Goal: Task Accomplishment & Management: Manage account settings

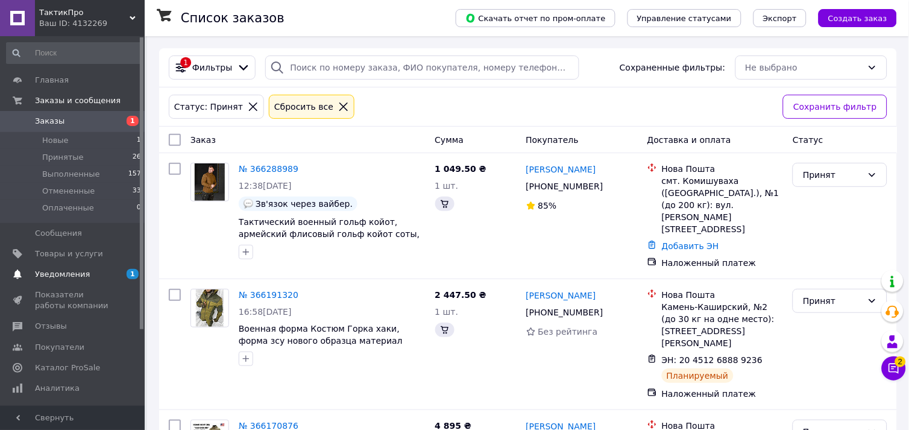
click at [74, 274] on span "Уведомления" at bounding box center [62, 274] width 55 height 11
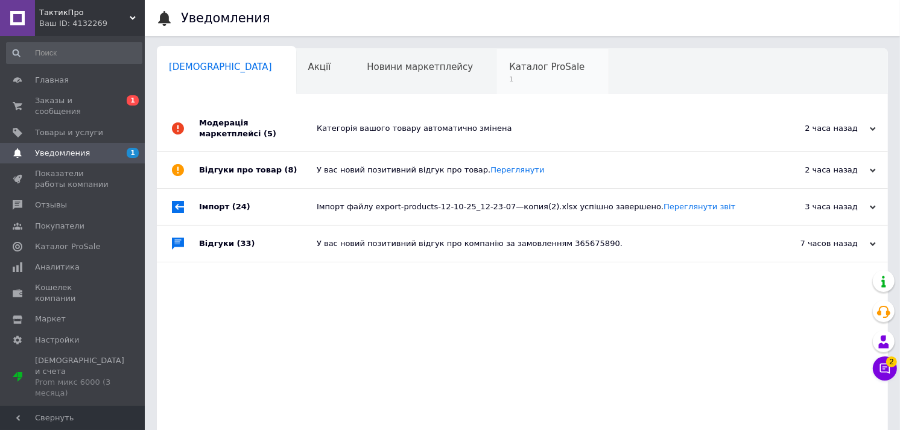
click at [509, 80] on span "1" at bounding box center [546, 79] width 75 height 9
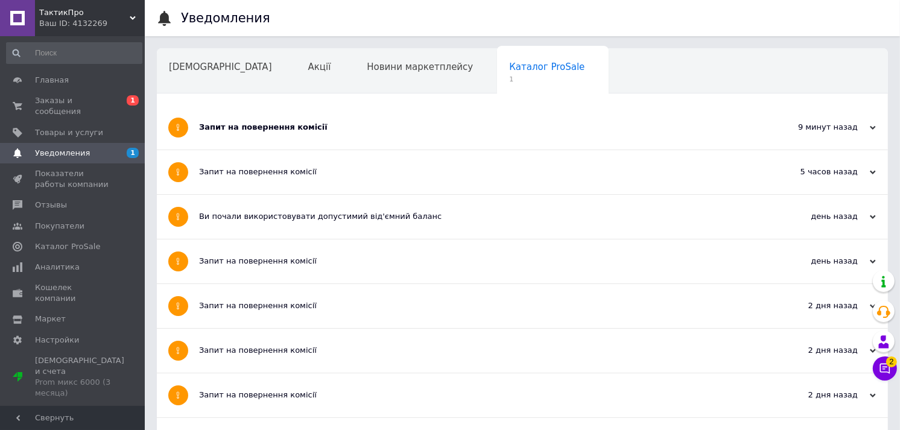
click at [370, 139] on div "Запит на повернення комісії" at bounding box center [477, 128] width 556 height 44
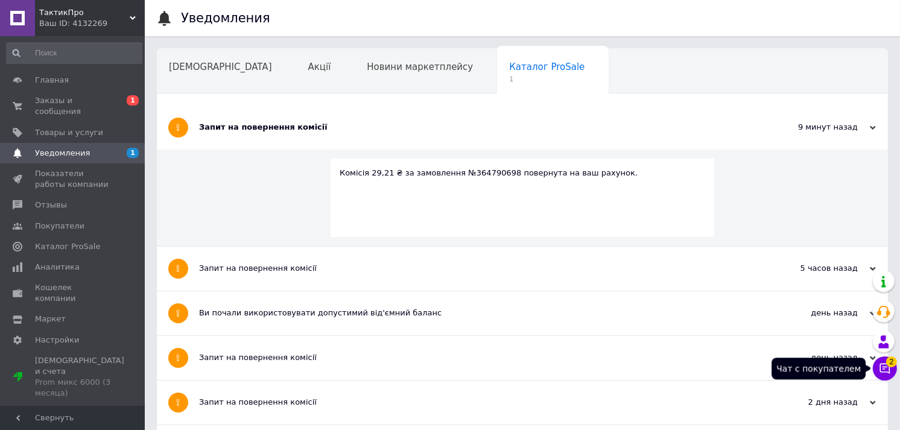
click at [884, 369] on icon at bounding box center [885, 369] width 10 height 10
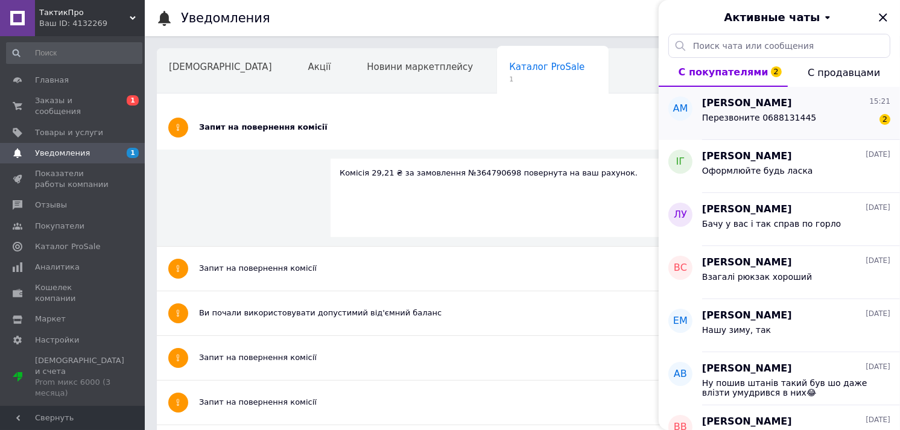
click at [745, 118] on span "Перезвоните 0688131445" at bounding box center [759, 118] width 114 height 10
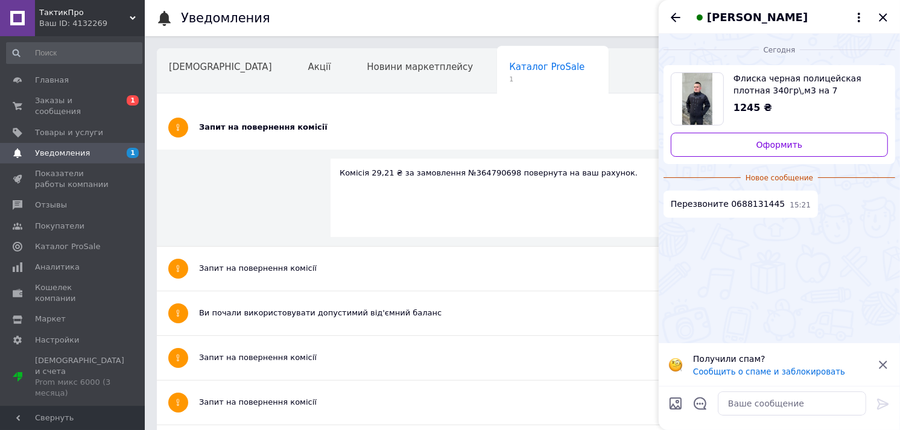
click at [886, 20] on icon "Закрыть" at bounding box center [882, 17] width 8 height 8
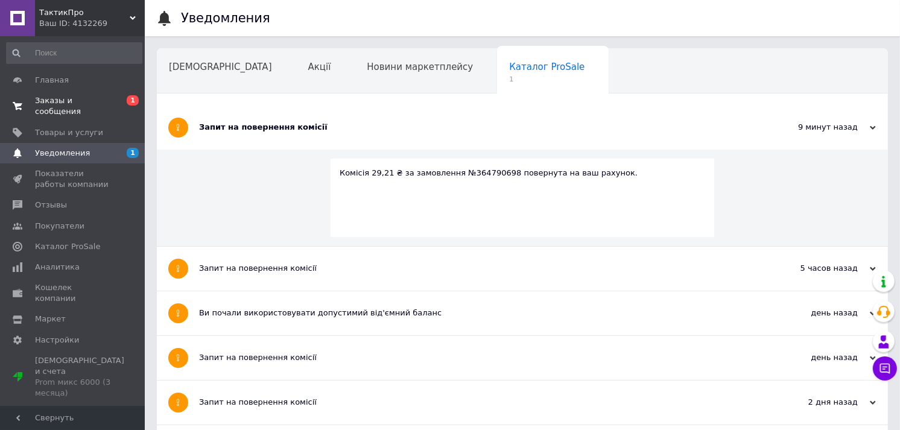
click at [67, 103] on span "Заказы и сообщения" at bounding box center [73, 106] width 77 height 22
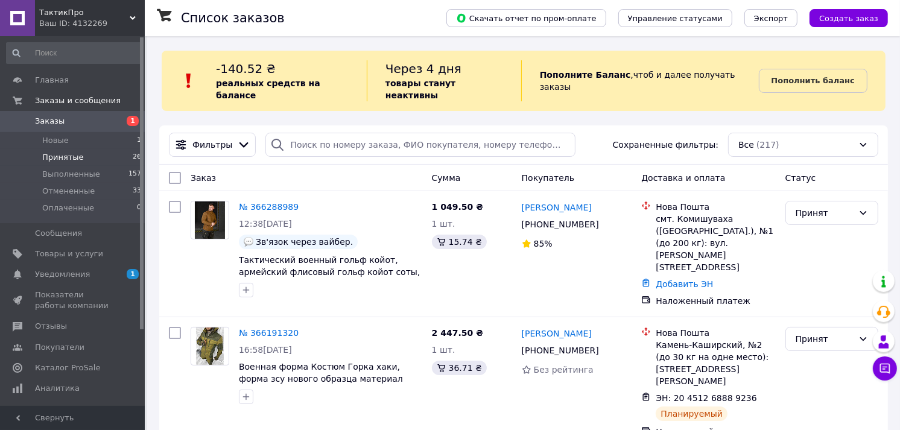
click at [63, 159] on span "Принятые" at bounding box center [63, 157] width 42 height 11
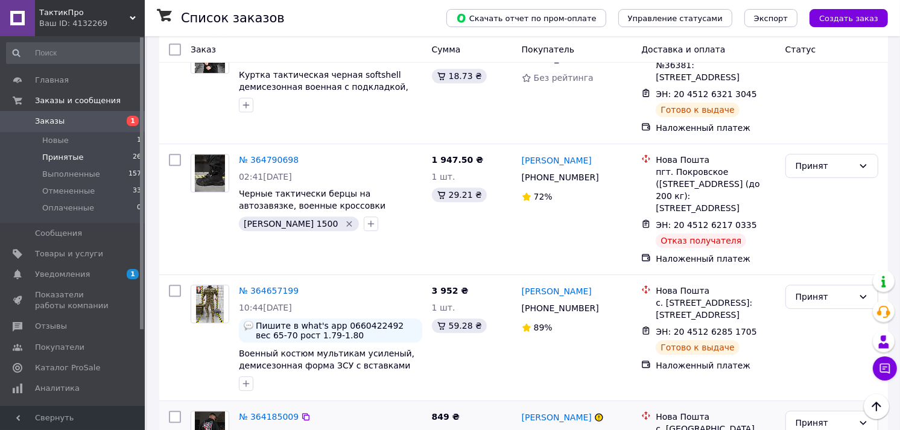
scroll to position [2862, 0]
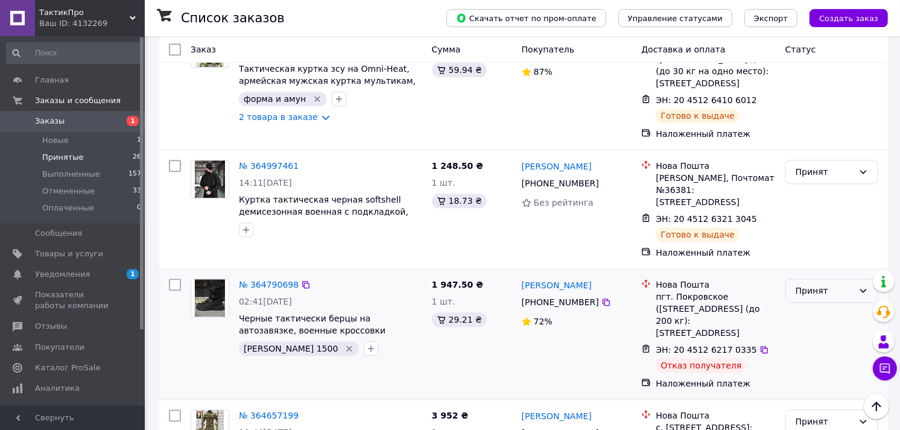
click at [810, 284] on div "Принят" at bounding box center [824, 290] width 58 height 13
click at [811, 189] on li "Отменен" at bounding box center [832, 186] width 92 height 22
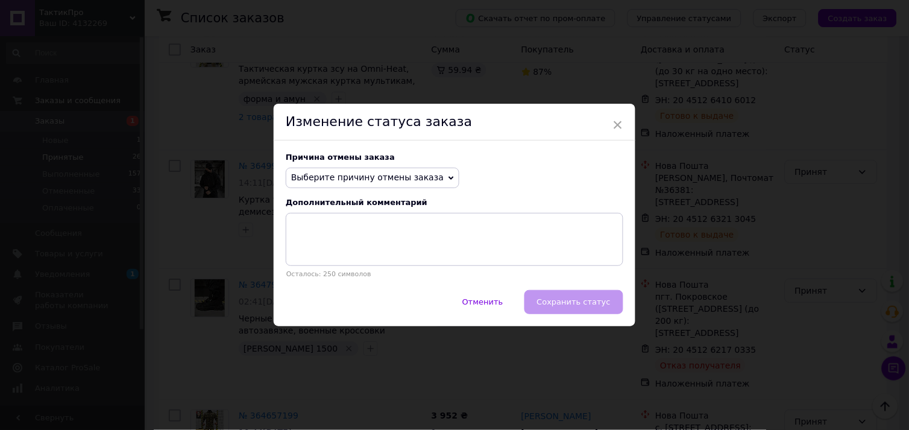
click at [405, 171] on span "Выберите причину отмены заказа" at bounding box center [373, 178] width 174 height 20
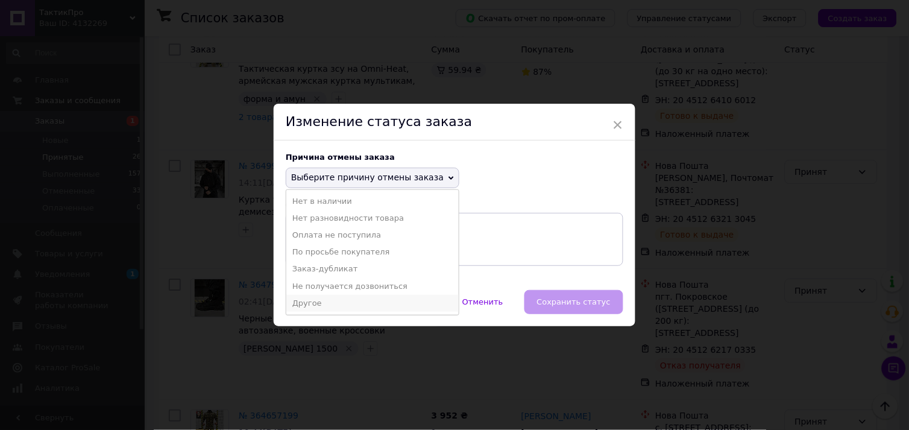
click at [322, 301] on li "Другое" at bounding box center [372, 303] width 172 height 17
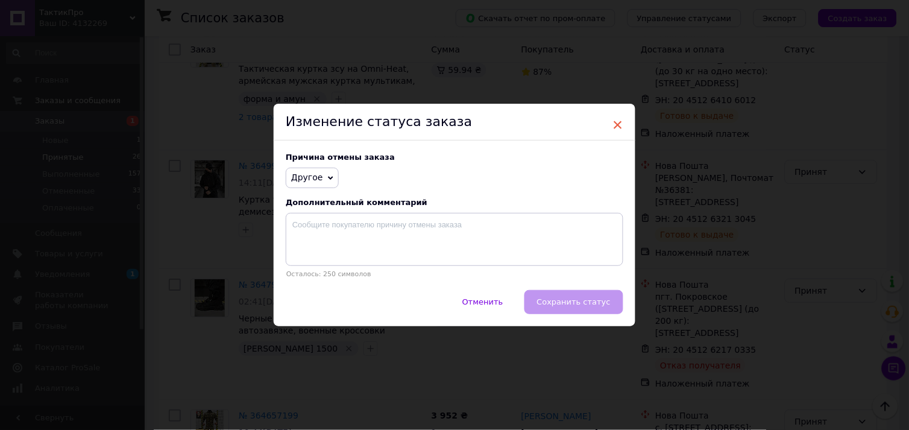
click at [614, 122] on span "×" at bounding box center [618, 125] width 11 height 20
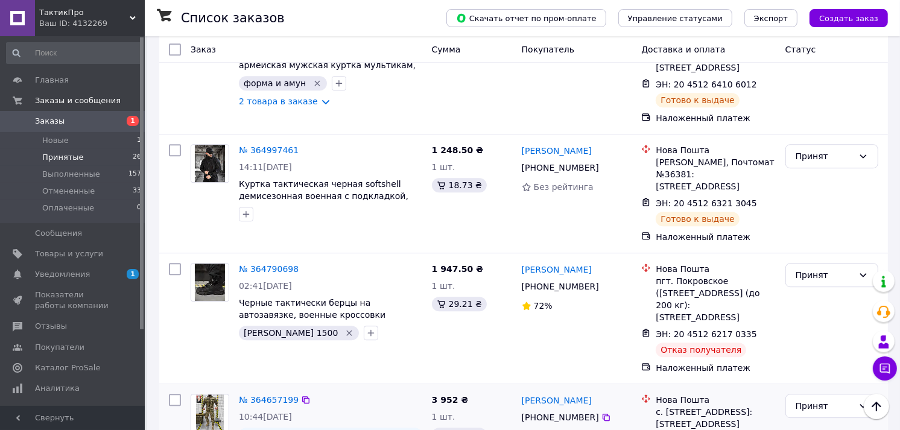
scroll to position [2795, 0]
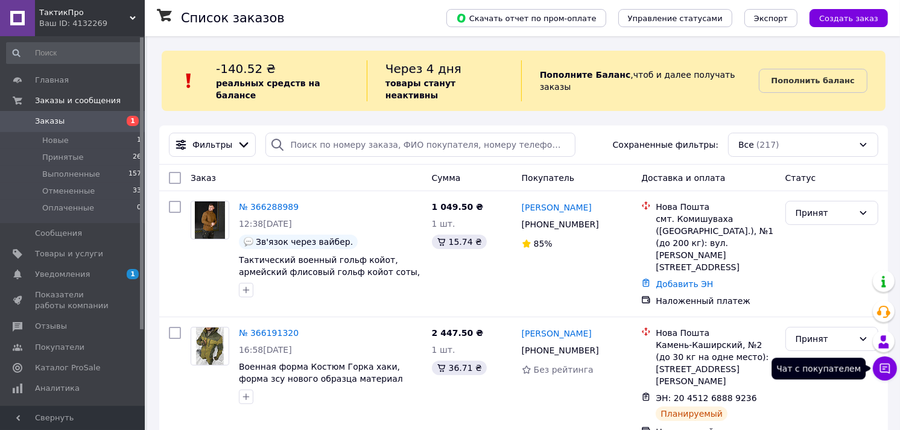
click at [883, 370] on icon at bounding box center [884, 368] width 12 height 12
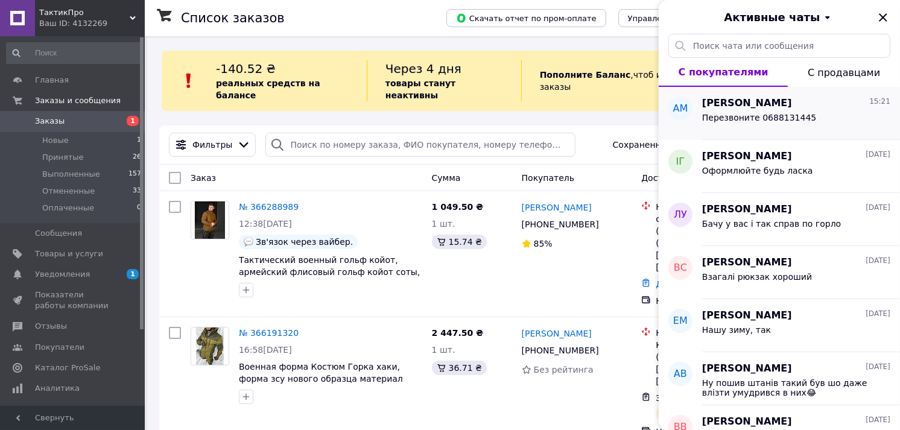
click at [748, 115] on span "Перезвоните 0688131445" at bounding box center [759, 118] width 114 height 10
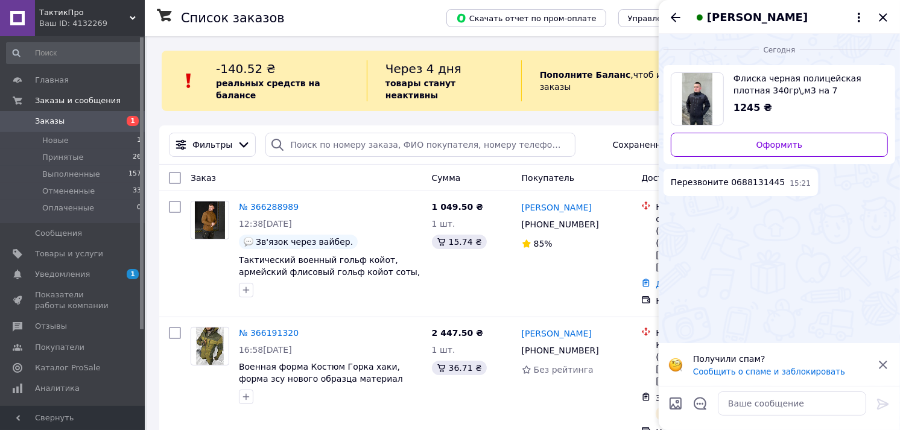
click at [783, 83] on span "Флиска черная полицейская плотная 340гр\,м3 на 7 карманов, кофта флисовая такти…" at bounding box center [805, 84] width 145 height 24
click at [672, 20] on icon "Назад" at bounding box center [675, 17] width 14 height 14
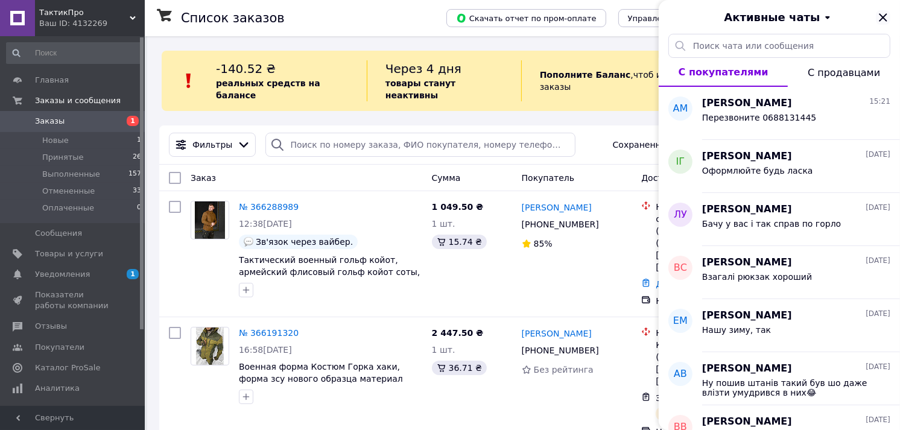
click at [882, 19] on icon "Закрыть" at bounding box center [882, 17] width 14 height 14
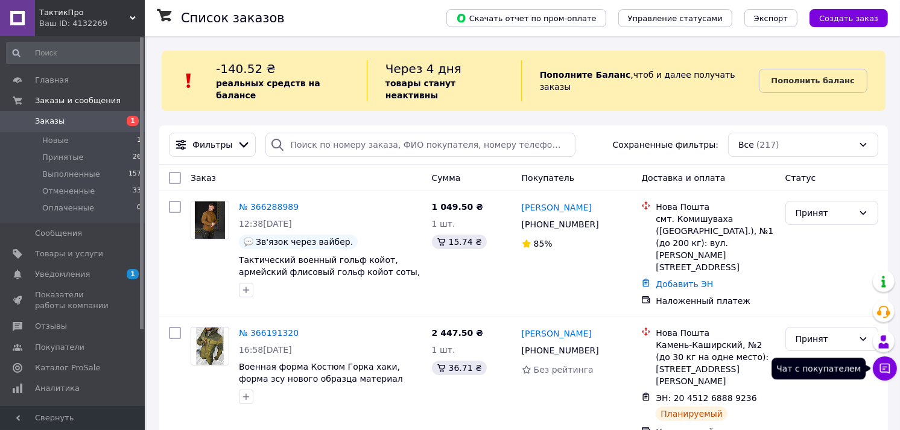
click at [877, 368] on button "Чат с покупателем" at bounding box center [884, 368] width 24 height 24
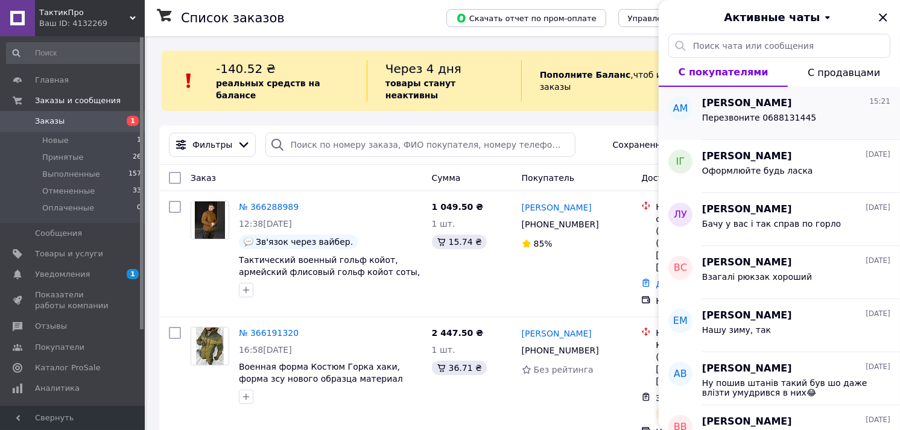
click at [736, 116] on span "Перезвоните 0688131445" at bounding box center [759, 118] width 114 height 10
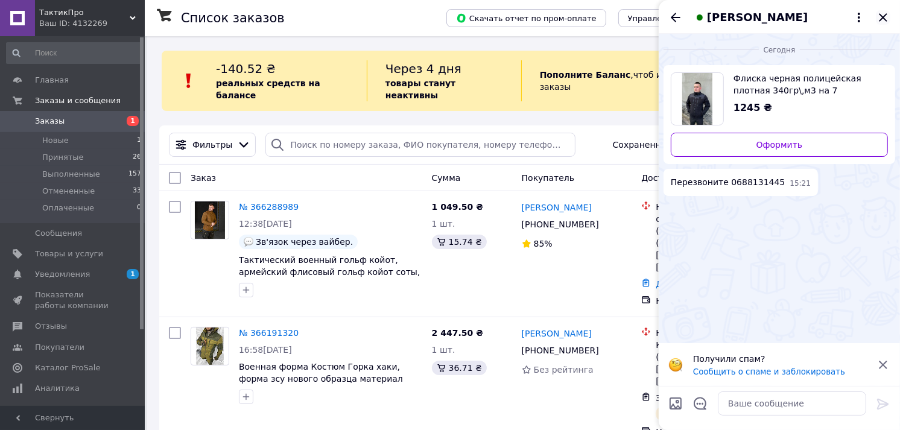
click at [882, 17] on icon "Закрыть" at bounding box center [882, 17] width 8 height 8
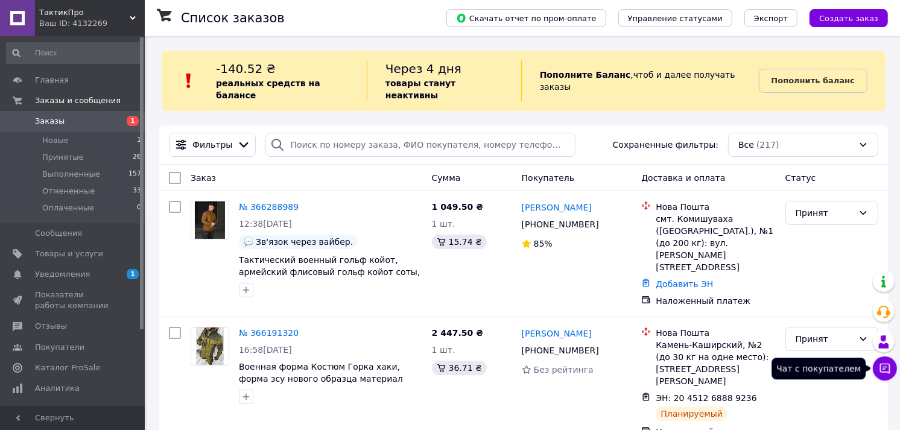
click at [890, 359] on button "Чат с покупателем" at bounding box center [884, 368] width 24 height 24
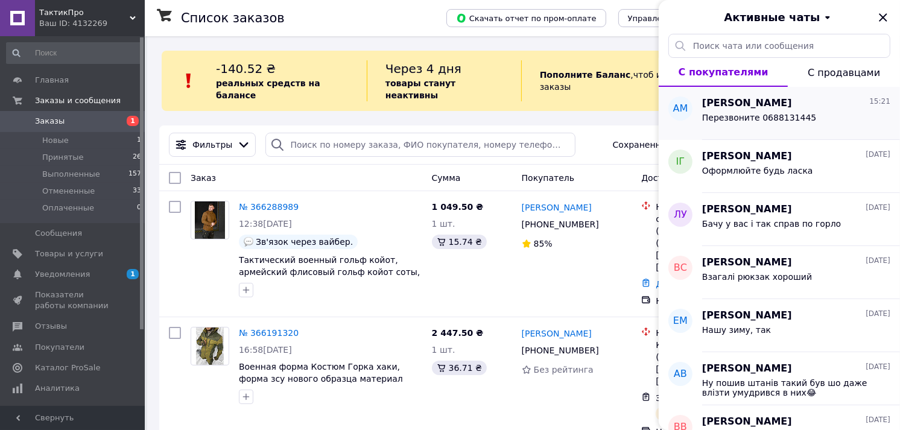
click at [728, 115] on span "Перезвоните 0688131445" at bounding box center [759, 118] width 114 height 10
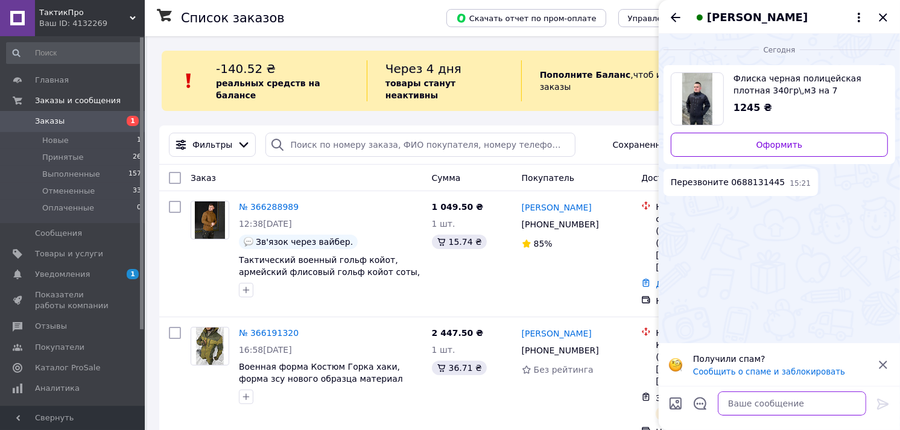
click at [726, 396] on textarea at bounding box center [791, 403] width 148 height 24
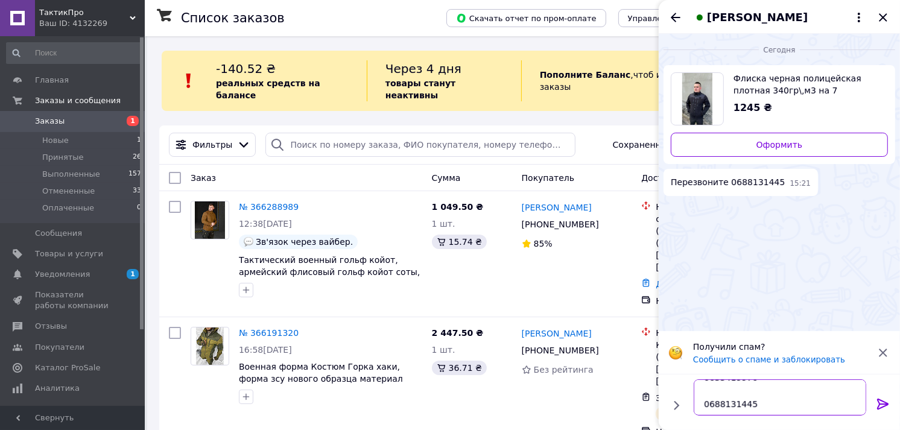
click at [704, 409] on textarea "ЗАПОРОЖЬЕ НП 77 0635419970 0688131445" at bounding box center [779, 397] width 172 height 36
type textarea "ЗАПОРОЖЬЕ НП 77 0635419970 Вайбер +380688131445"
click at [884, 406] on icon at bounding box center [882, 404] width 11 height 11
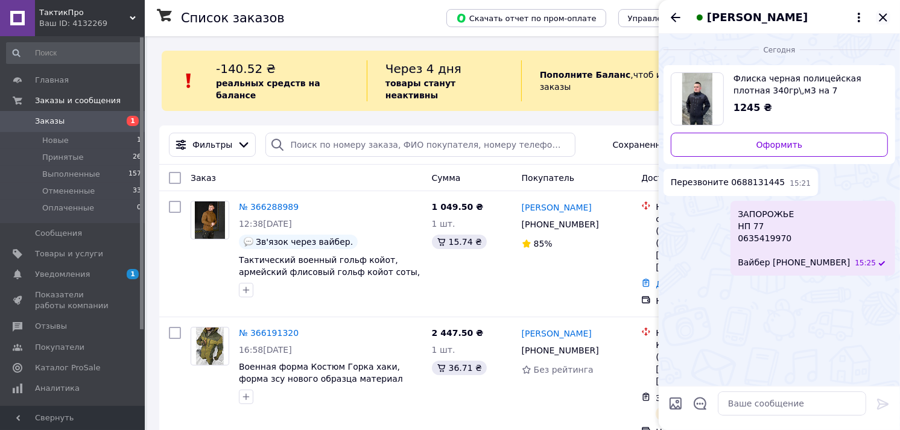
click at [885, 19] on icon "Закрыть" at bounding box center [882, 17] width 8 height 8
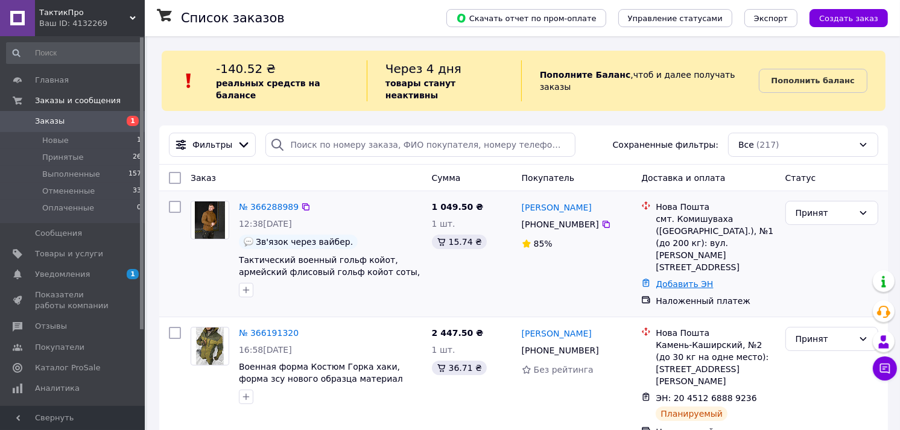
click at [668, 279] on link "Добавить ЭН" at bounding box center [683, 284] width 57 height 10
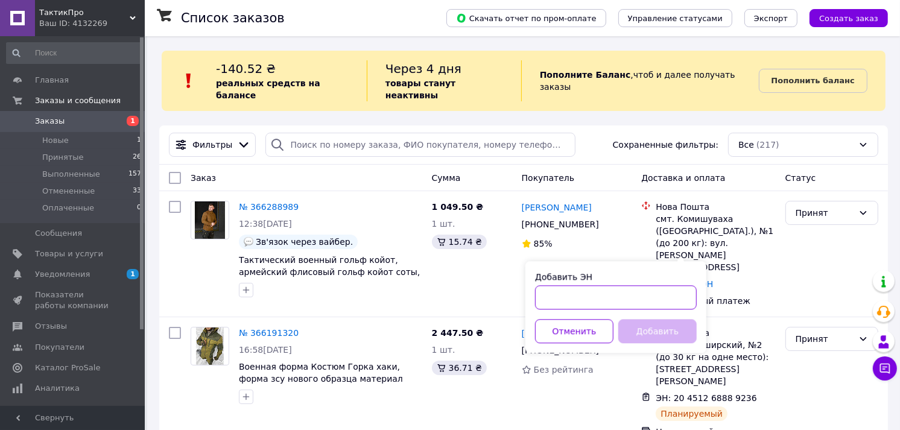
click at [563, 303] on input "Добавить ЭН" at bounding box center [616, 297] width 162 height 24
type input "20451269133963"
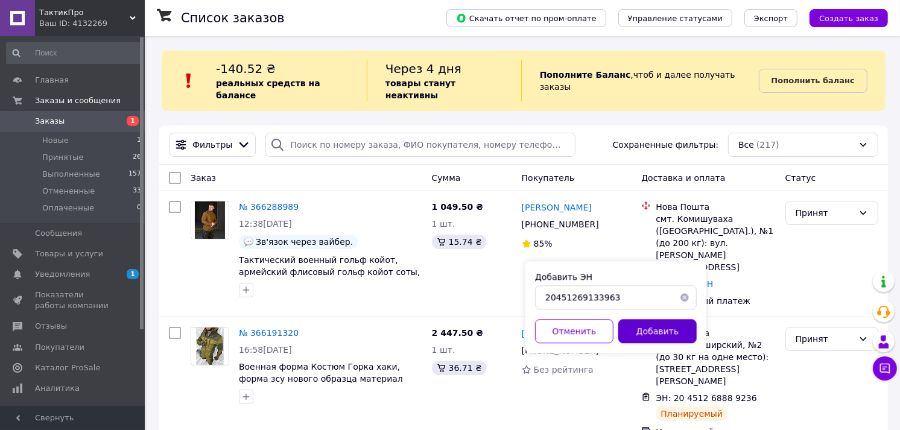
click at [669, 329] on button "Добавить" at bounding box center [657, 331] width 78 height 24
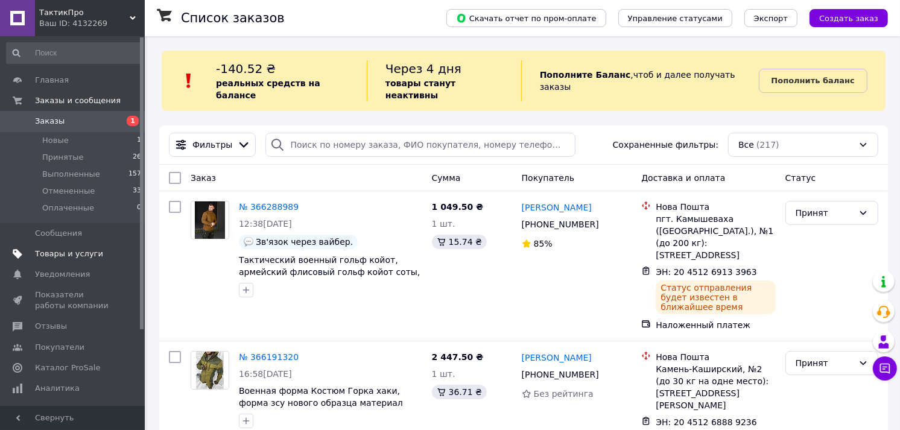
click at [55, 254] on span "Товары и услуги" at bounding box center [69, 253] width 68 height 11
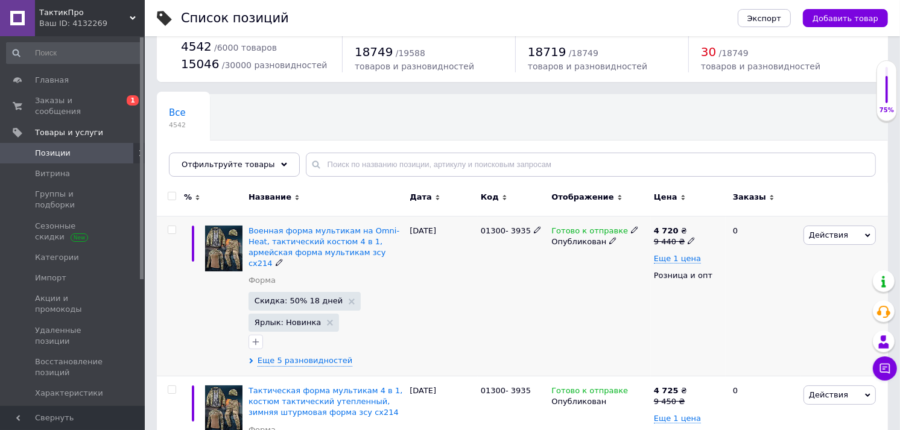
scroll to position [67, 0]
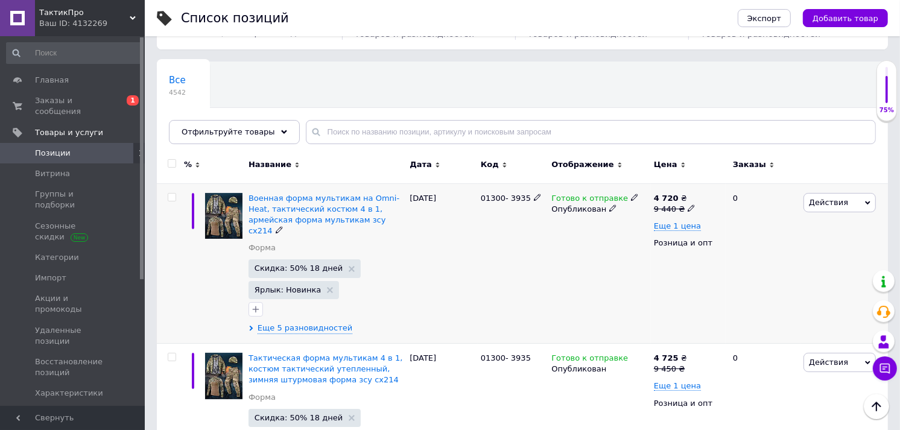
click at [171, 197] on input "checkbox" at bounding box center [172, 198] width 8 height 8
checkbox input "true"
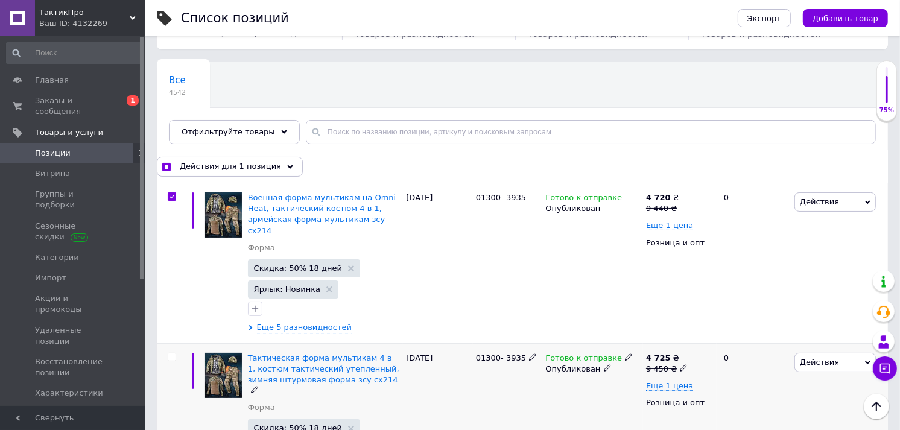
click at [171, 353] on input "checkbox" at bounding box center [172, 357] width 8 height 8
checkbox input "true"
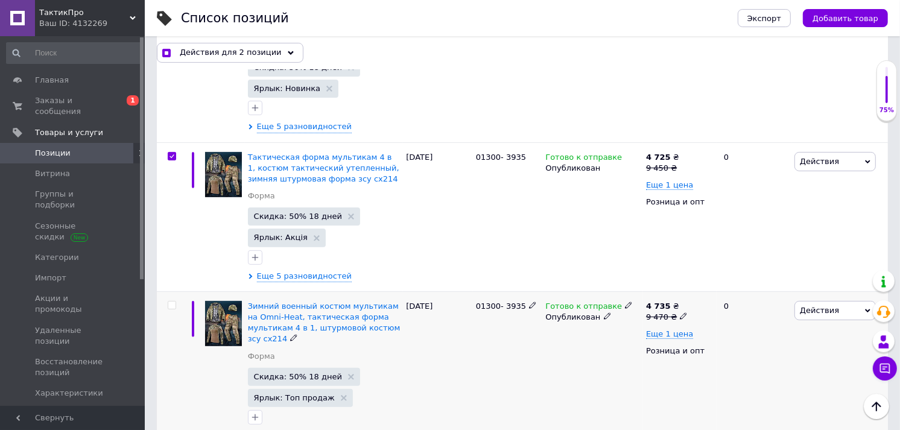
click at [170, 301] on input "checkbox" at bounding box center [172, 305] width 8 height 8
checkbox input "true"
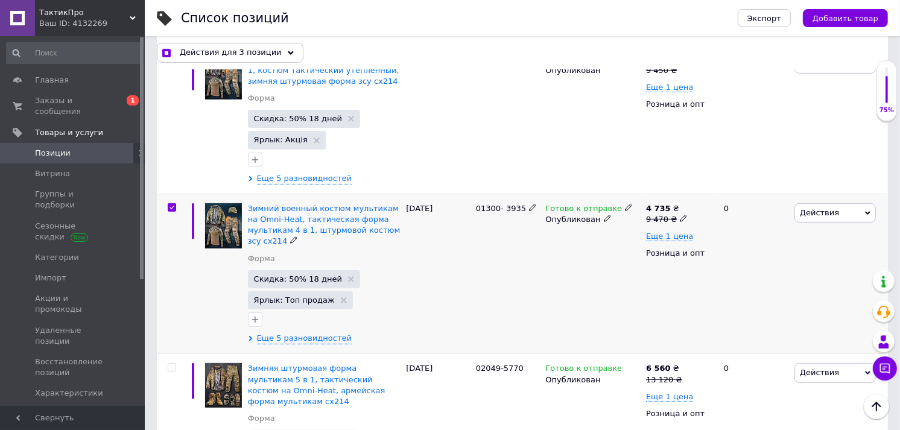
scroll to position [468, 0]
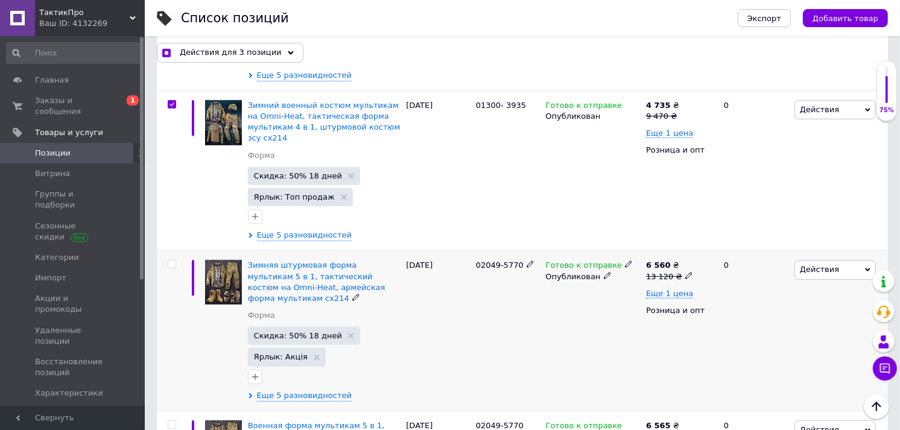
click at [169, 260] on input "checkbox" at bounding box center [172, 264] width 8 height 8
checkbox input "true"
click at [177, 420] on div at bounding box center [172, 424] width 24 height 8
checkbox input "true"
click at [172, 421] on input "checkbox" at bounding box center [172, 425] width 8 height 8
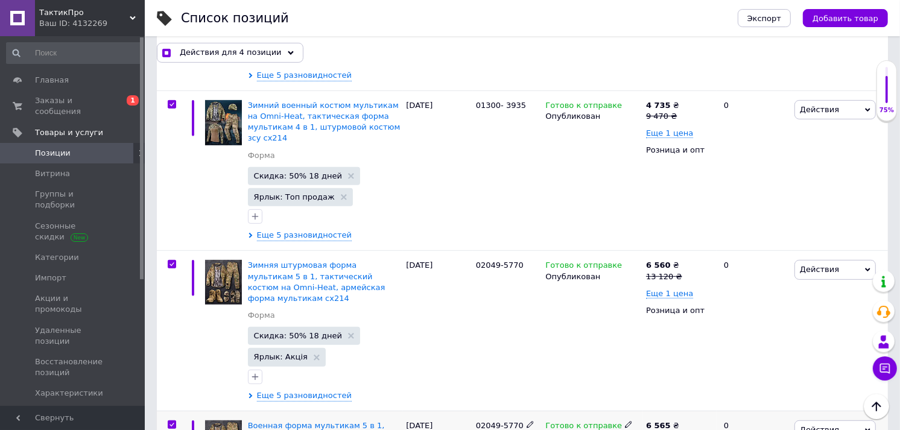
checkbox input "true"
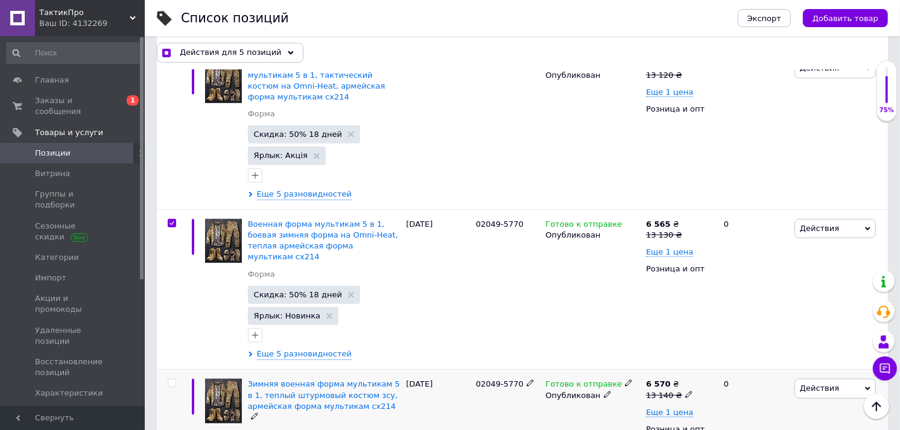
click at [171, 379] on input "checkbox" at bounding box center [172, 383] width 8 height 8
checkbox input "true"
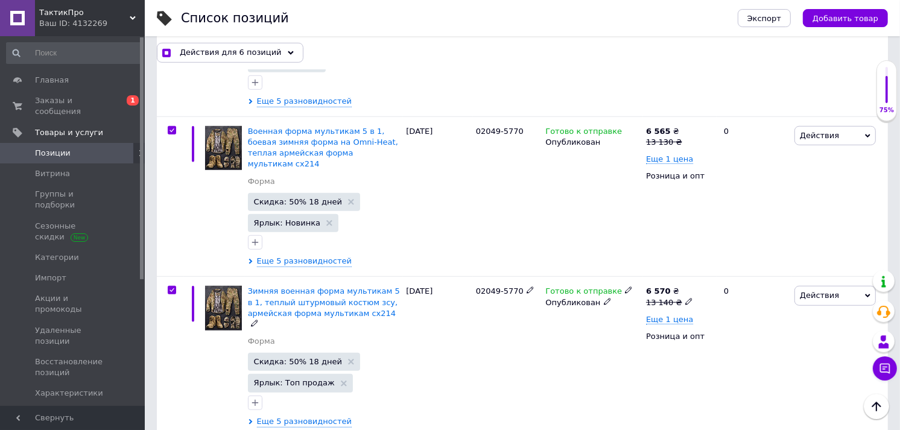
scroll to position [938, 0]
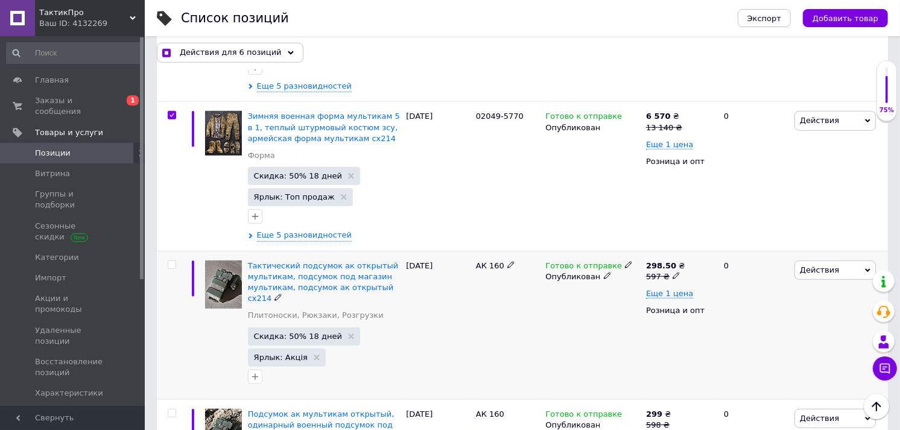
click at [171, 261] on input "checkbox" at bounding box center [172, 265] width 8 height 8
checkbox input "true"
click at [172, 409] on input "checkbox" at bounding box center [172, 413] width 8 height 8
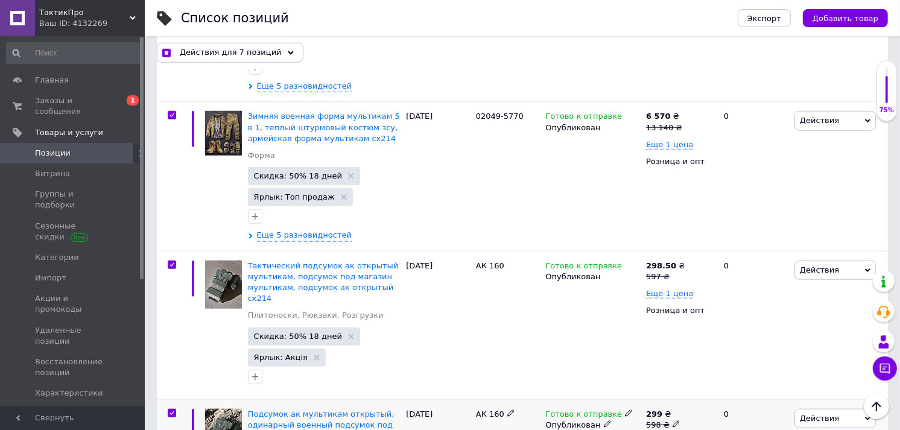
checkbox input "true"
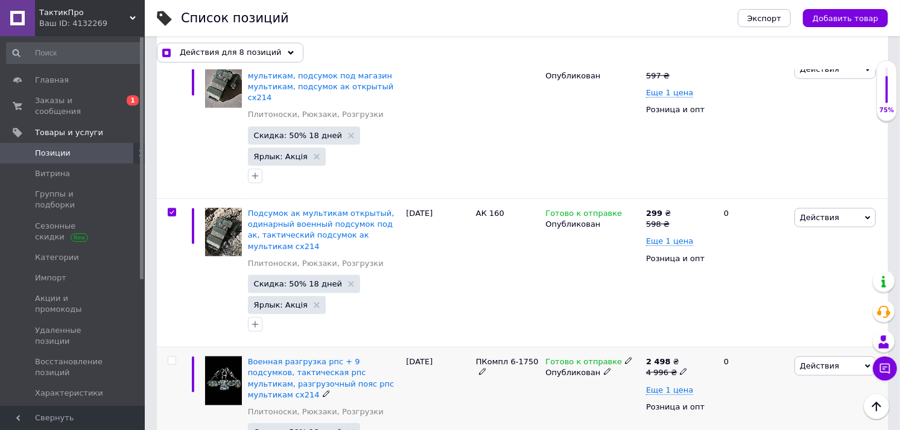
click at [172, 357] on input "checkbox" at bounding box center [172, 361] width 8 height 8
checkbox input "true"
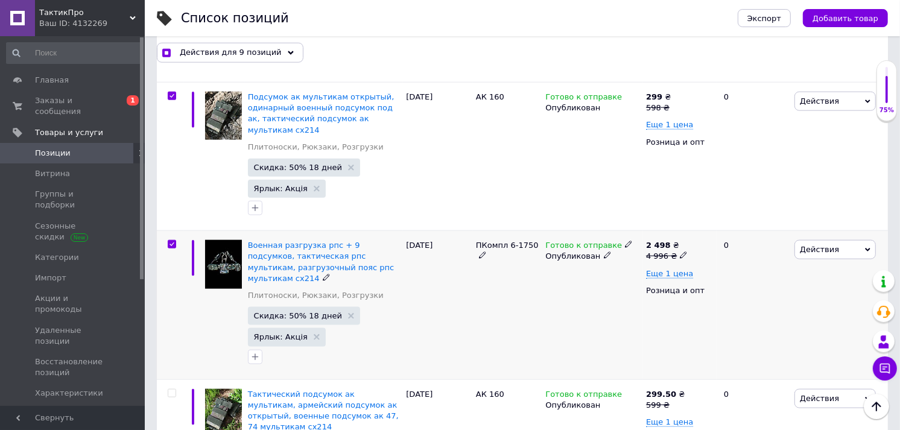
scroll to position [1340, 0]
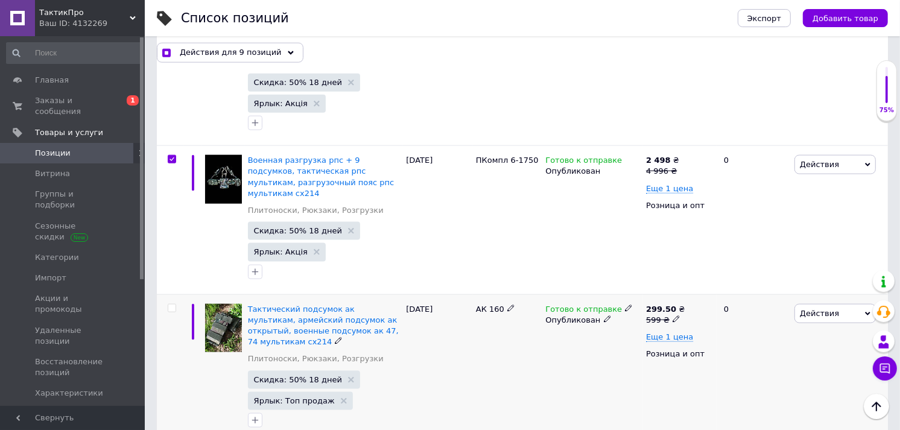
click at [169, 304] on input "checkbox" at bounding box center [172, 308] width 8 height 8
checkbox input "true"
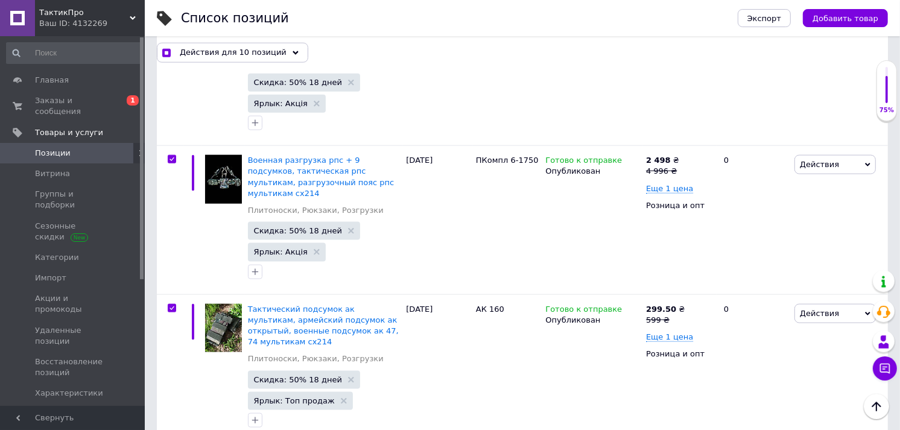
checkbox input "true"
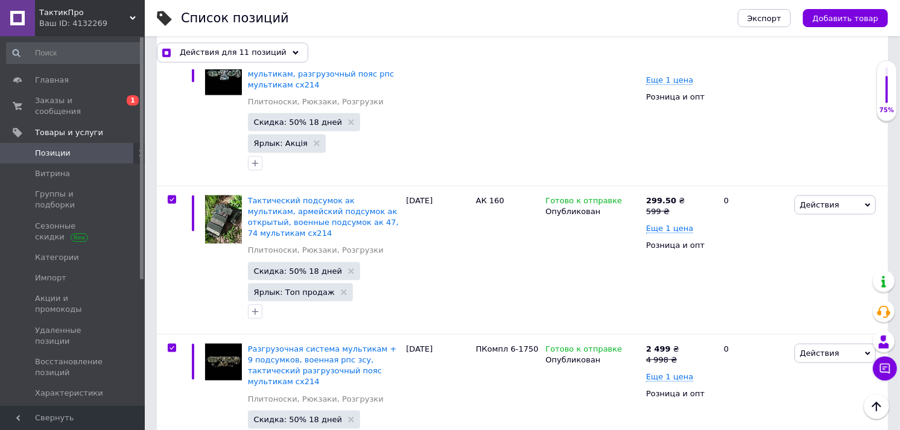
scroll to position [1607, 0]
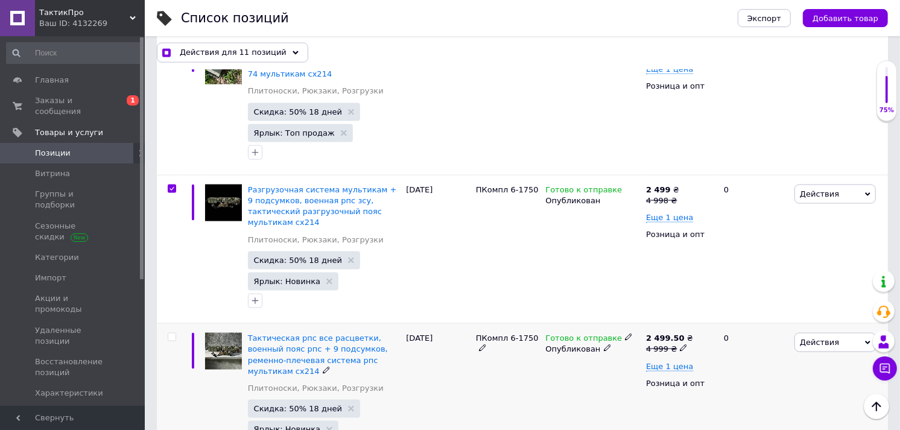
click at [171, 333] on input "checkbox" at bounding box center [172, 337] width 8 height 8
checkbox input "true"
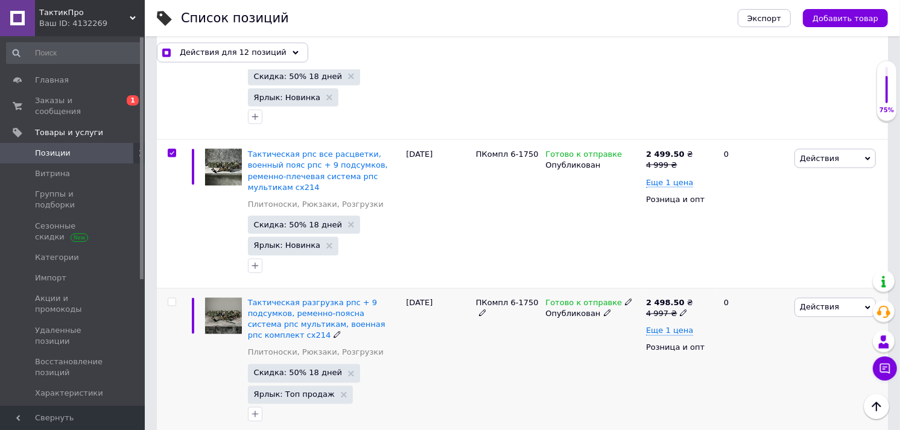
scroll to position [1809, 0]
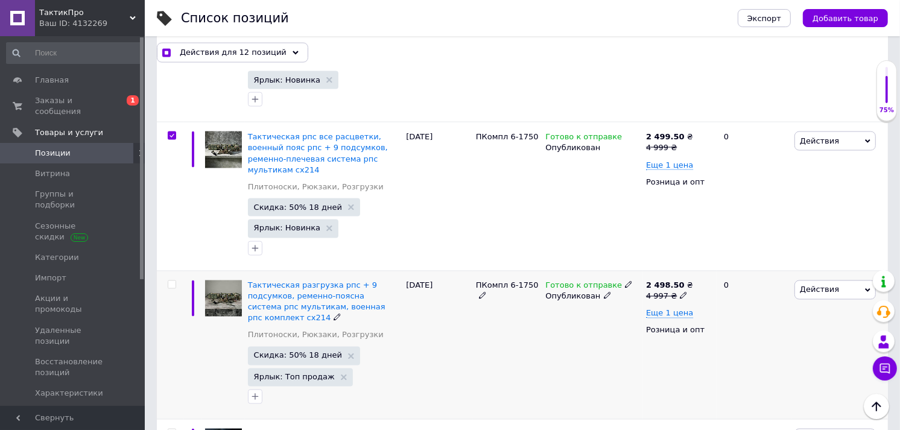
click at [173, 280] on span at bounding box center [172, 284] width 8 height 8
click at [173, 281] on input "checkbox" at bounding box center [172, 285] width 8 height 8
checkbox input "true"
click at [168, 429] on input "checkbox" at bounding box center [172, 433] width 8 height 8
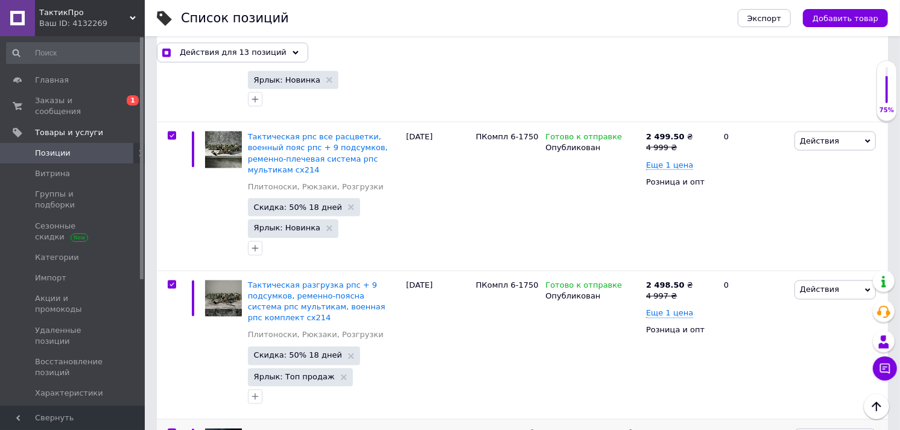
checkbox input "true"
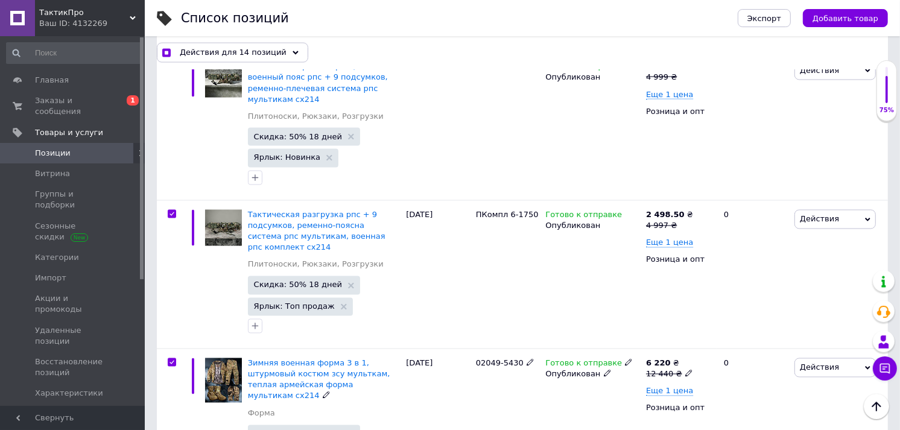
scroll to position [2076, 0]
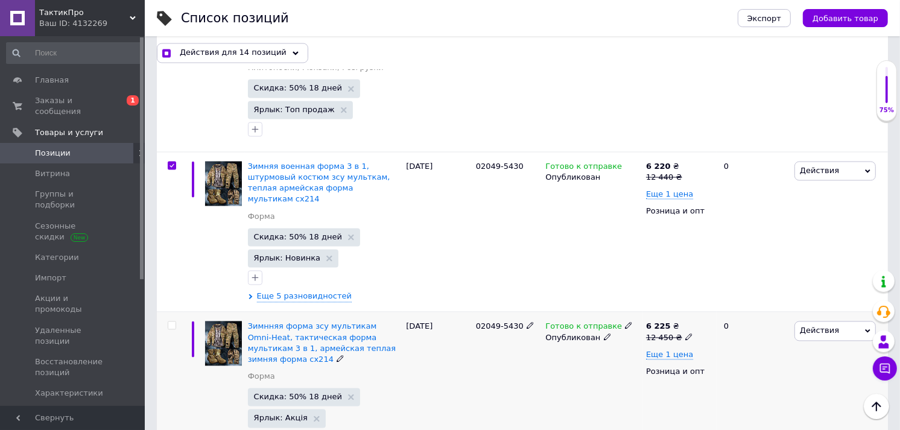
click at [170, 321] on input "checkbox" at bounding box center [172, 325] width 8 height 8
checkbox input "true"
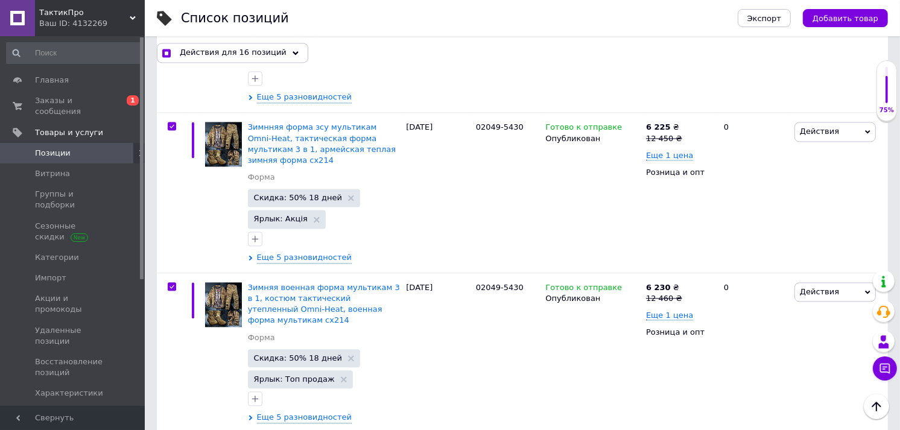
scroll to position [2277, 0]
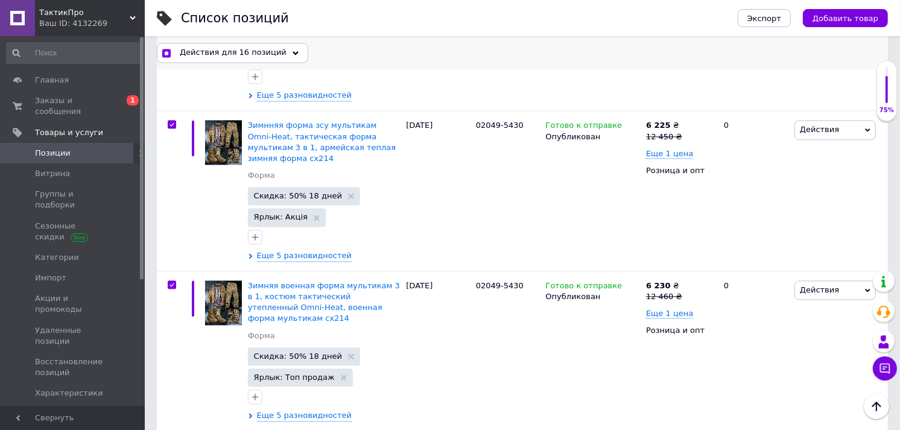
click at [248, 49] on span "Действия для 16 позиций" at bounding box center [233, 52] width 107 height 11
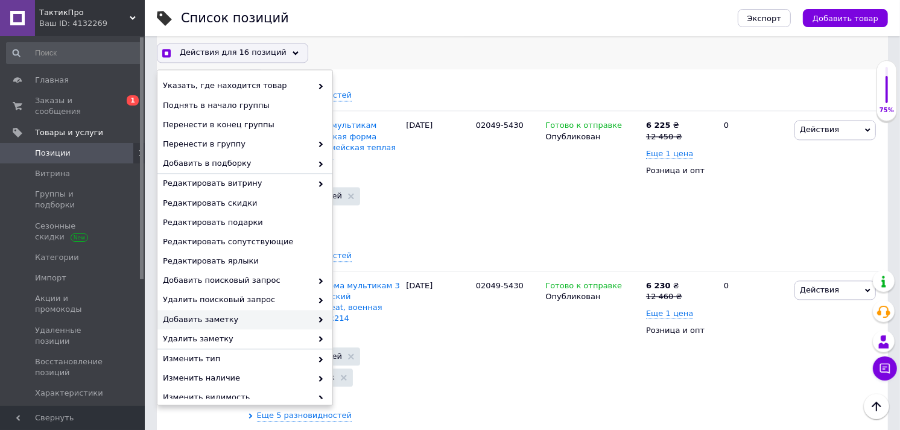
scroll to position [106, 0]
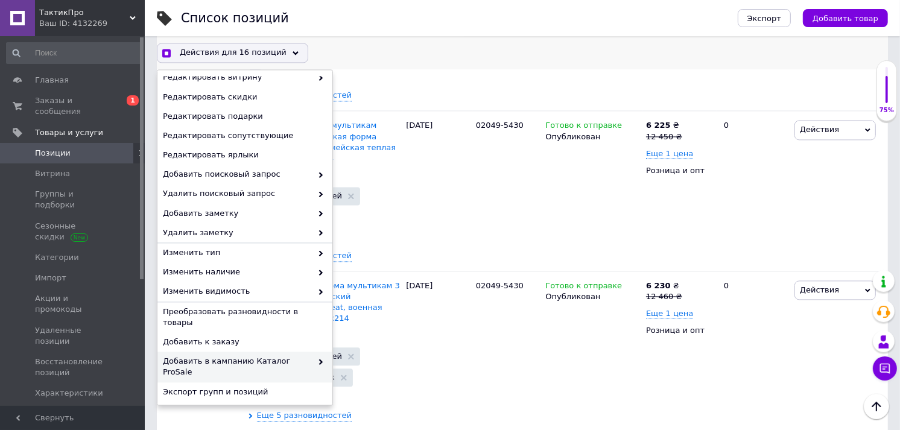
click at [258, 356] on span "Добавить в кампанию Каталог ProSale" at bounding box center [237, 367] width 149 height 22
checkbox input "true"
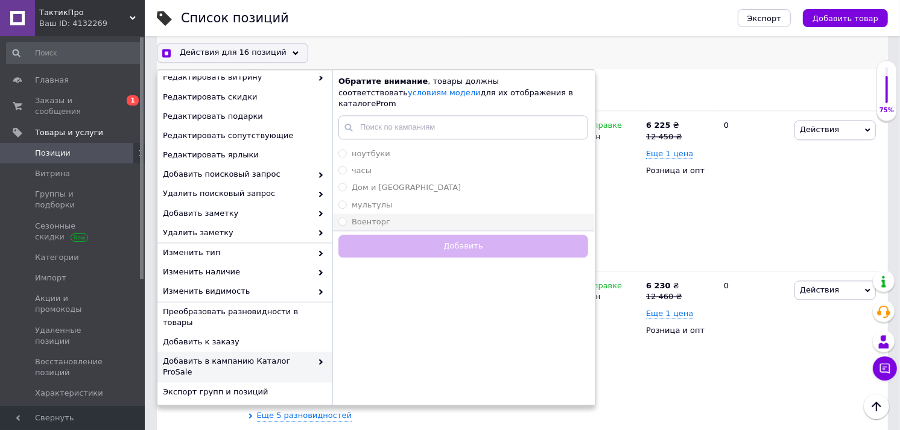
click at [358, 217] on span "Военторг" at bounding box center [370, 221] width 39 height 9
click at [346, 217] on input "Военторг" at bounding box center [342, 221] width 8 height 8
radio input "true"
checkbox input "true"
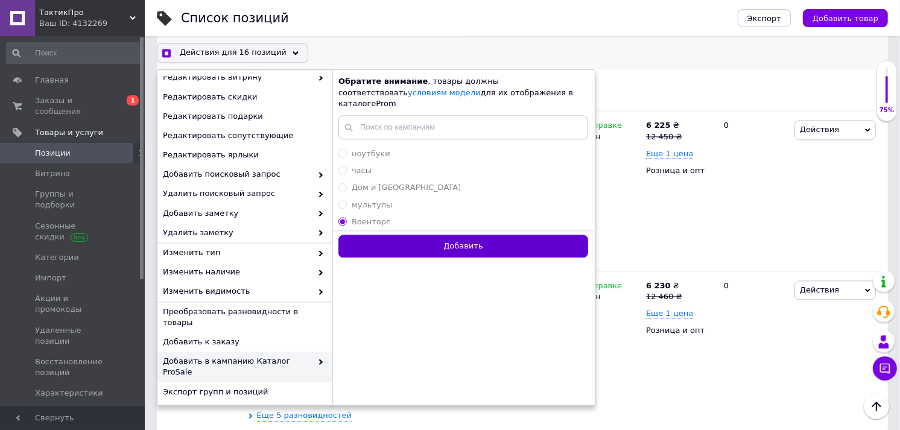
click at [368, 236] on button "Добавить" at bounding box center [463, 247] width 250 height 24
radio input "false"
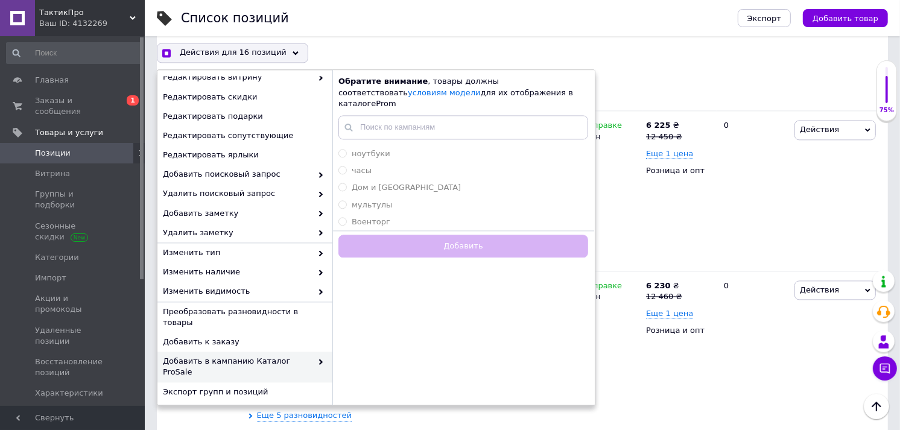
checkbox input "true"
checkbox input "false"
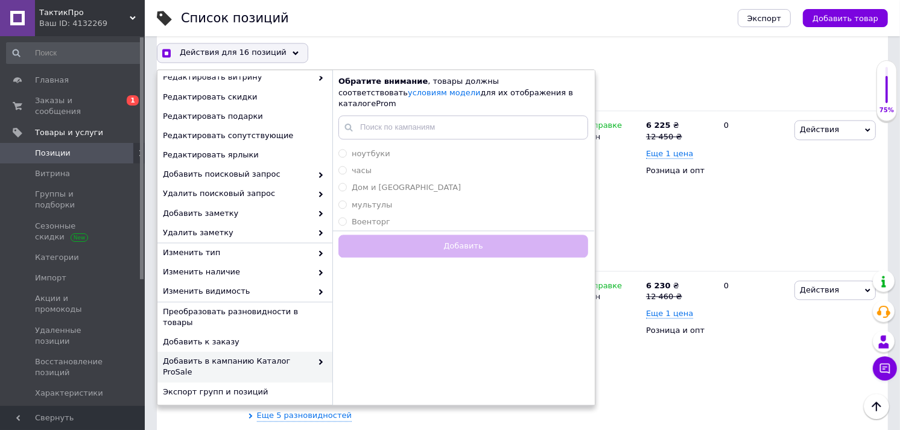
checkbox input "false"
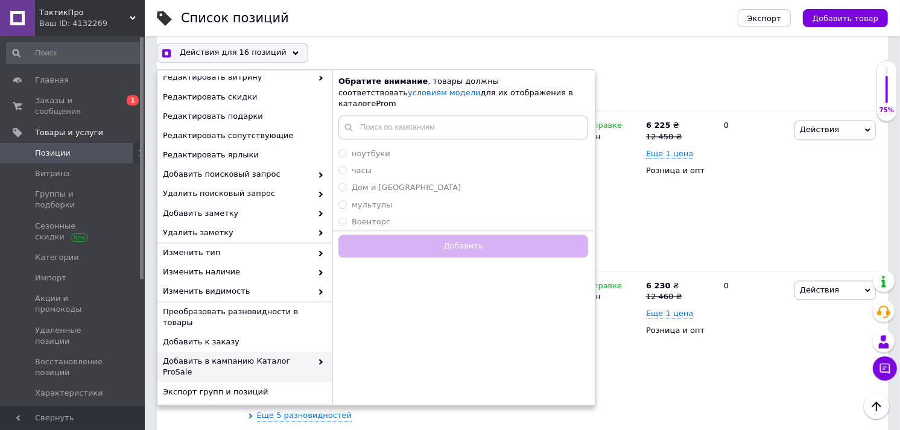
checkbox input "false"
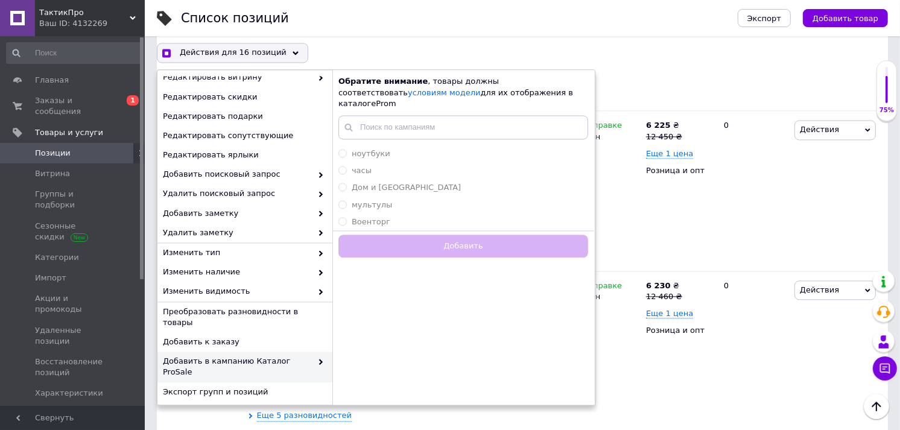
checkbox input "false"
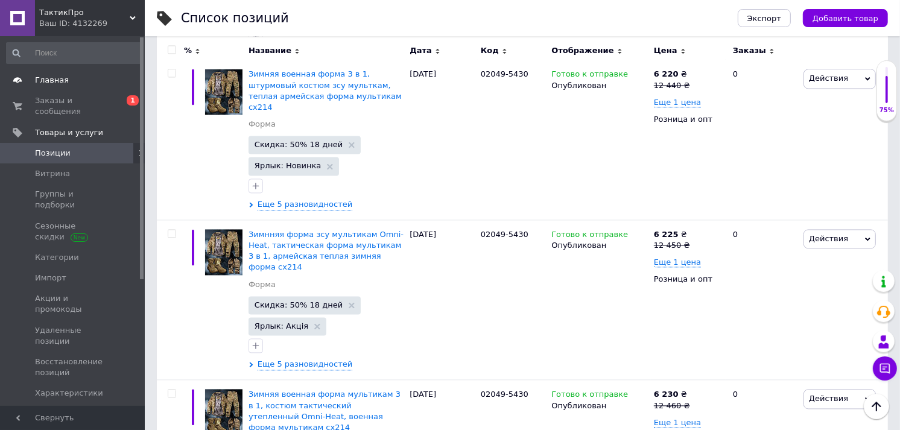
scroll to position [2132, 0]
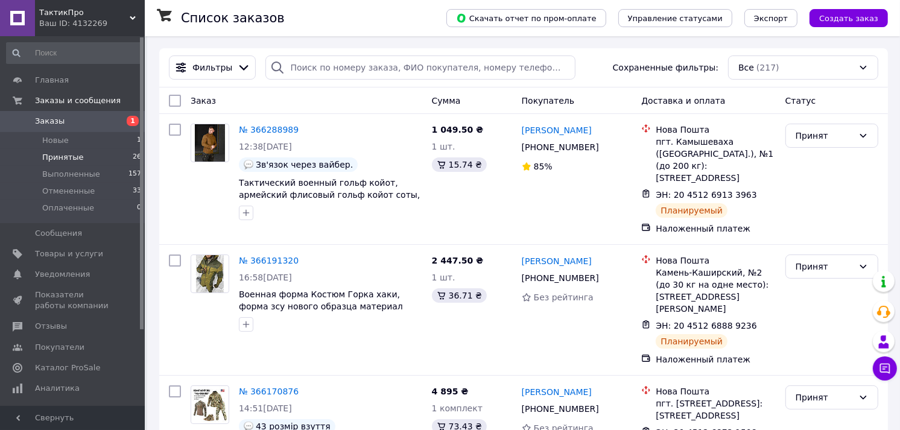
click at [60, 158] on span "Принятые" at bounding box center [63, 157] width 42 height 11
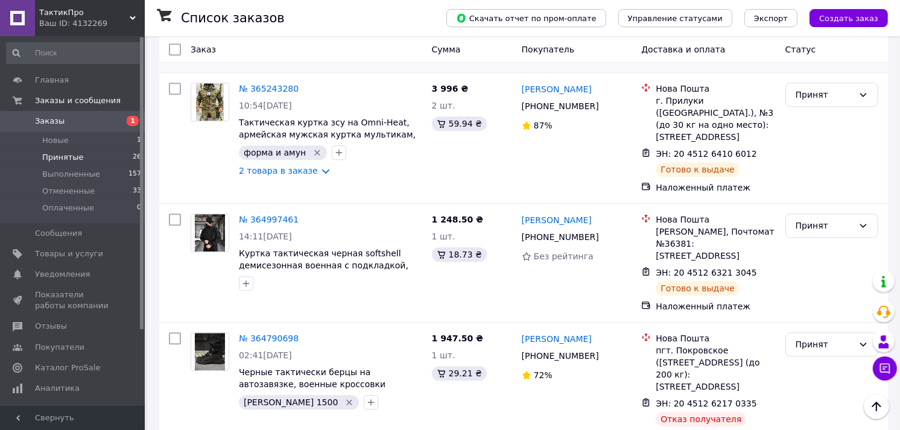
scroll to position [2732, 0]
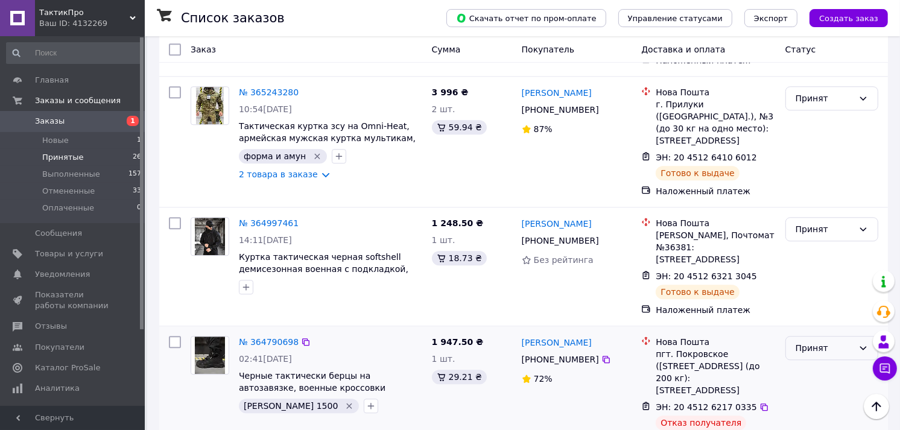
click at [804, 336] on div "Принят" at bounding box center [831, 348] width 93 height 24
click at [810, 251] on li "Отменен" at bounding box center [832, 253] width 92 height 22
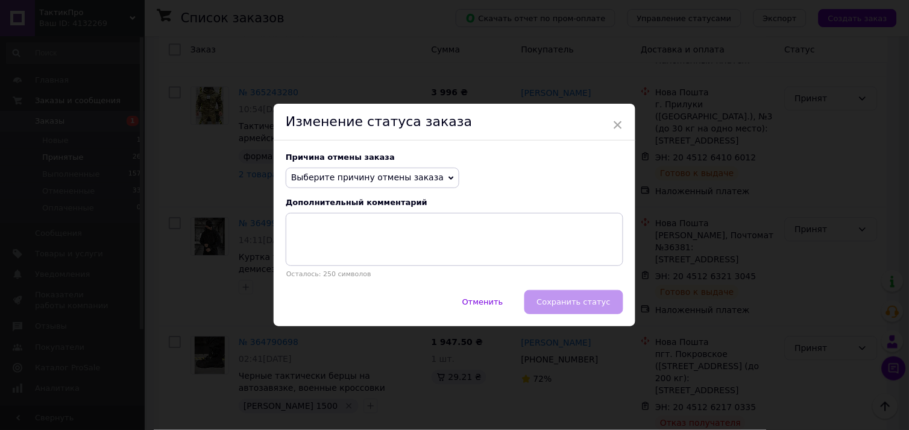
click at [401, 181] on span "Выберите причину отмены заказа" at bounding box center [367, 177] width 153 height 10
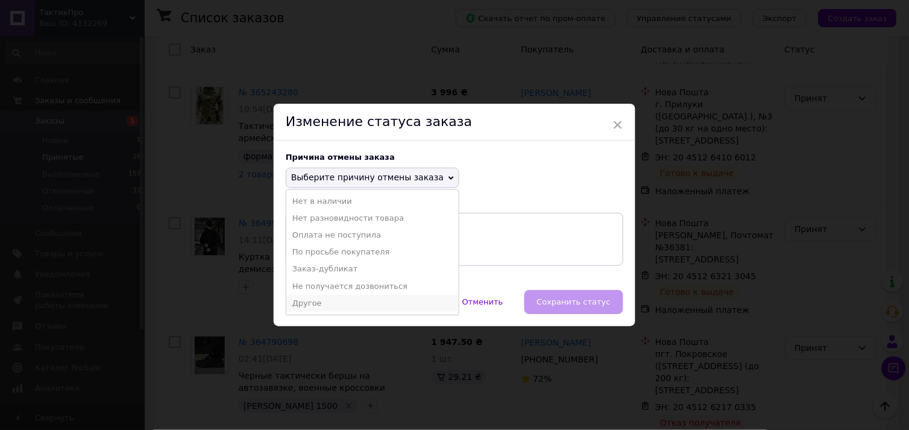
click at [324, 306] on li "Другое" at bounding box center [372, 303] width 172 height 17
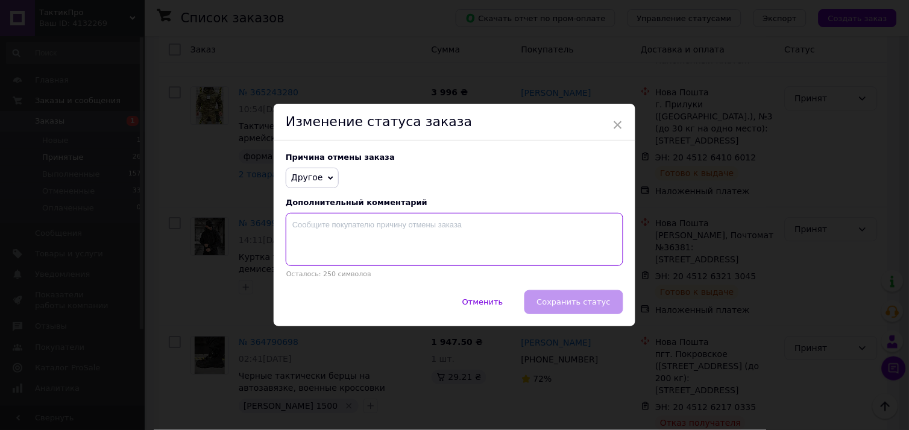
click at [379, 260] on textarea at bounding box center [455, 239] width 338 height 53
type textarea "незабор"
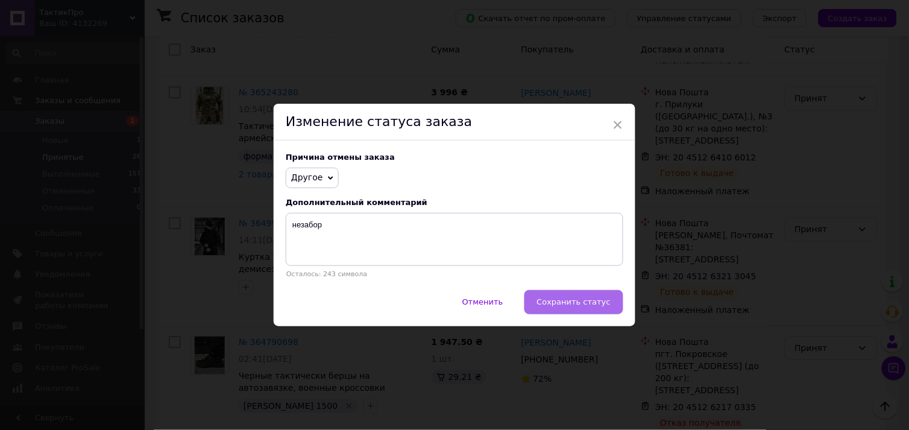
click at [588, 312] on button "Сохранить статус" at bounding box center [574, 302] width 99 height 24
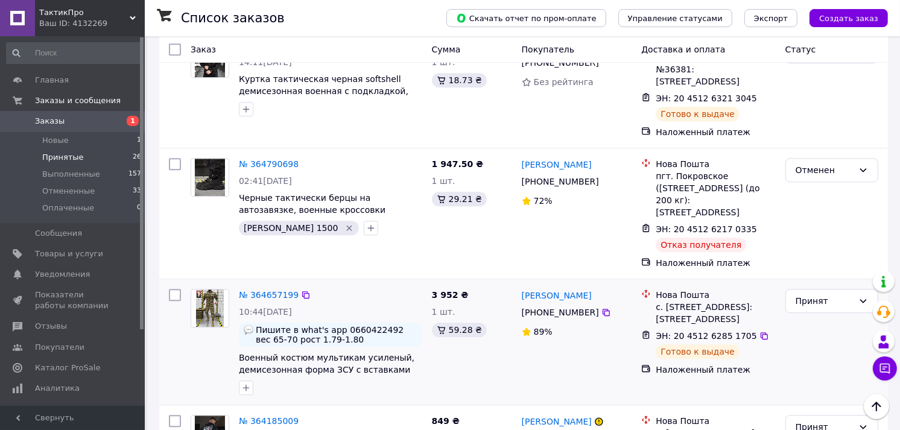
scroll to position [2933, 0]
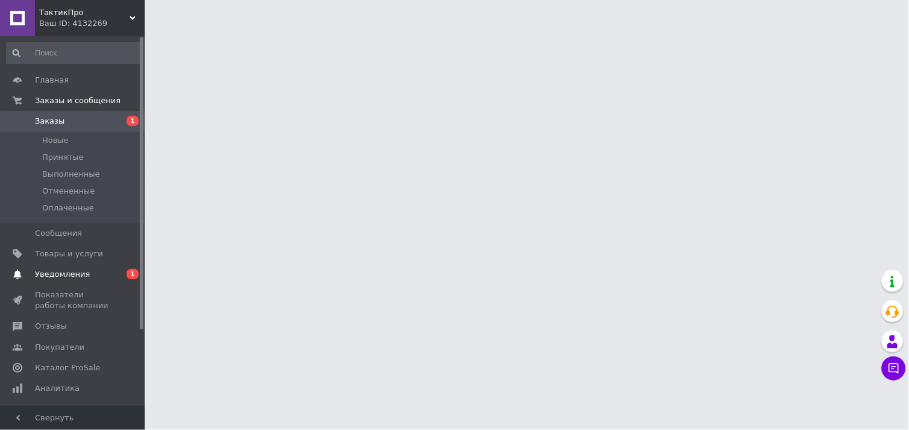
click at [54, 274] on span "Уведомления" at bounding box center [62, 274] width 55 height 11
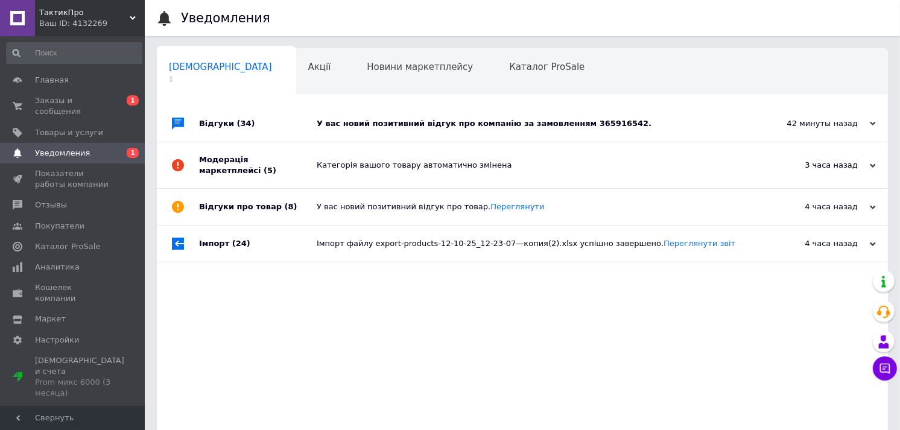
click at [481, 135] on div "У вас новий позитивний відгук про компанію за замовленням 365916542." at bounding box center [536, 124] width 438 height 36
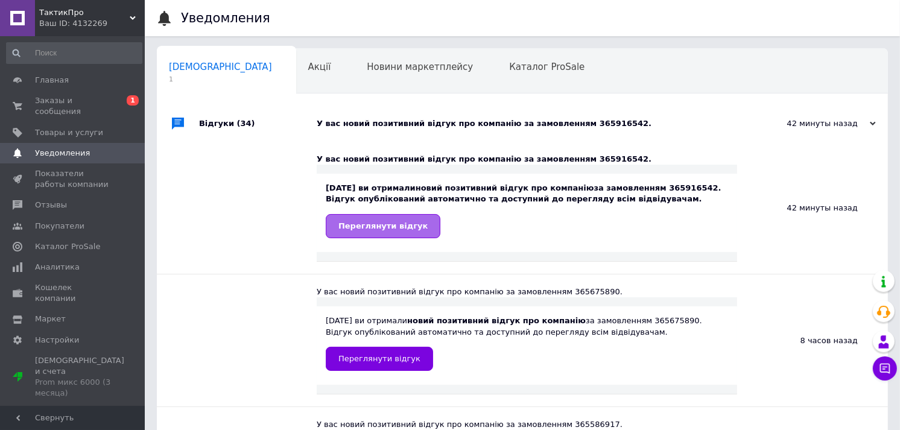
click at [388, 232] on link "Переглянути відгук" at bounding box center [383, 226] width 115 height 24
click at [65, 104] on span "Заказы и сообщения" at bounding box center [73, 106] width 77 height 22
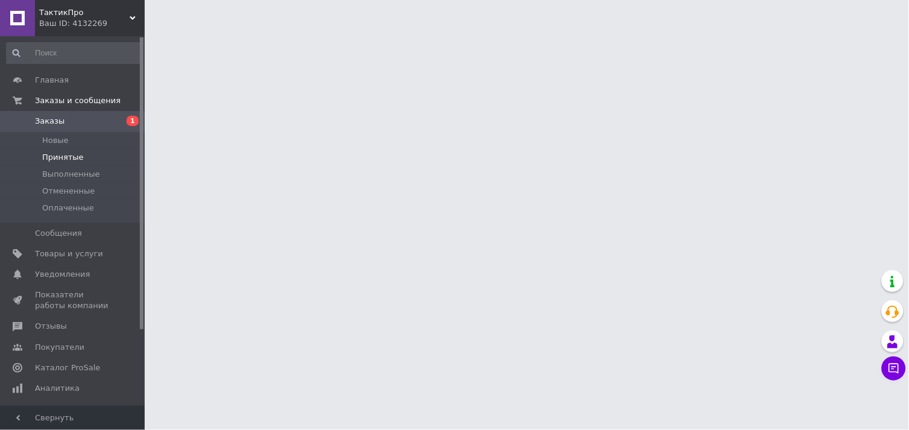
click at [55, 159] on span "Принятые" at bounding box center [63, 157] width 42 height 11
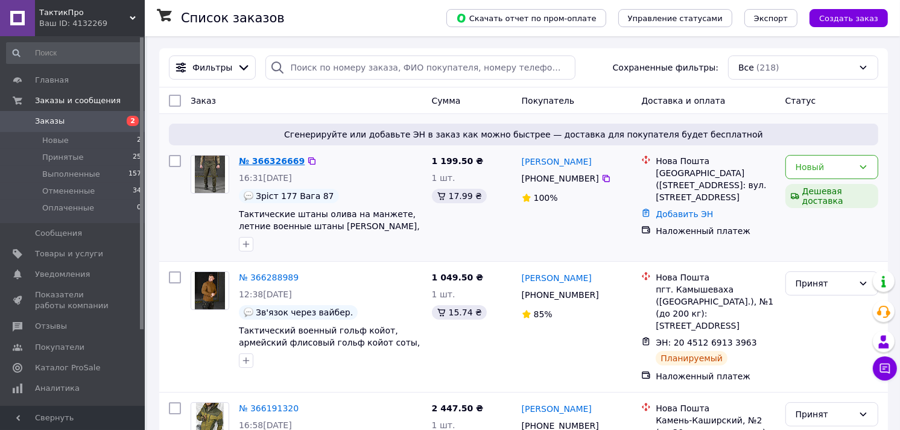
click at [262, 158] on link "№ 366326669" at bounding box center [272, 161] width 66 height 10
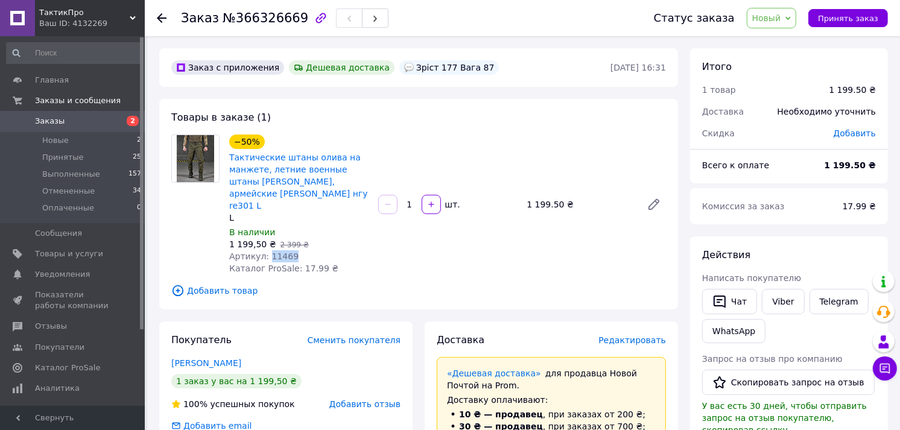
drag, startPoint x: 264, startPoint y: 241, endPoint x: 288, endPoint y: 244, distance: 23.6
click at [288, 250] on div "Артикул: 11469" at bounding box center [298, 256] width 139 height 12
copy span "11469"
click at [781, 16] on span "Новый" at bounding box center [766, 18] width 29 height 10
click at [780, 47] on li "Принят" at bounding box center [779, 42] width 64 height 18
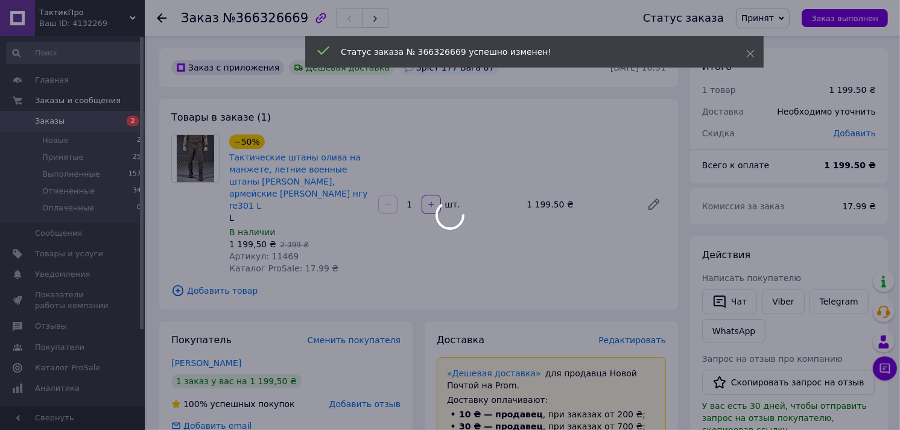
click at [772, 306] on div at bounding box center [450, 215] width 900 height 430
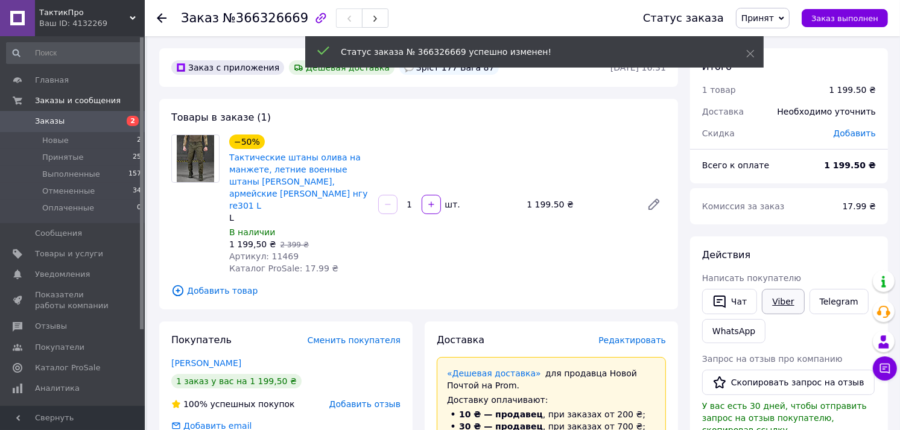
click at [774, 306] on link "Viber" at bounding box center [782, 301] width 42 height 25
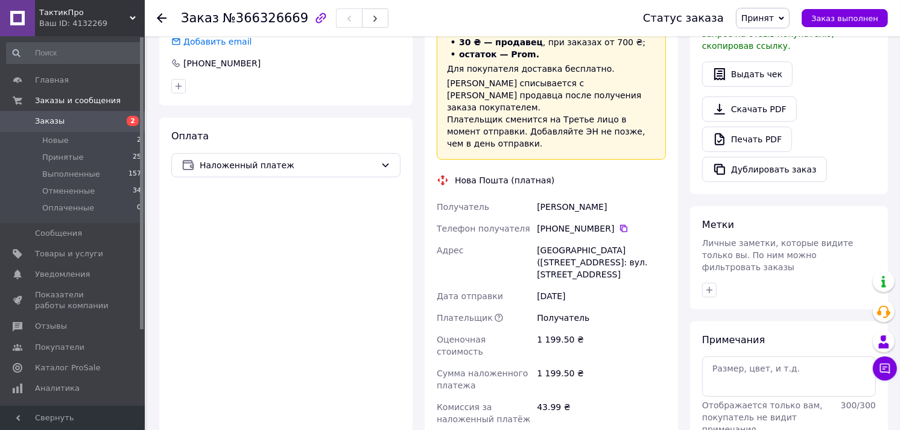
scroll to position [402, 0]
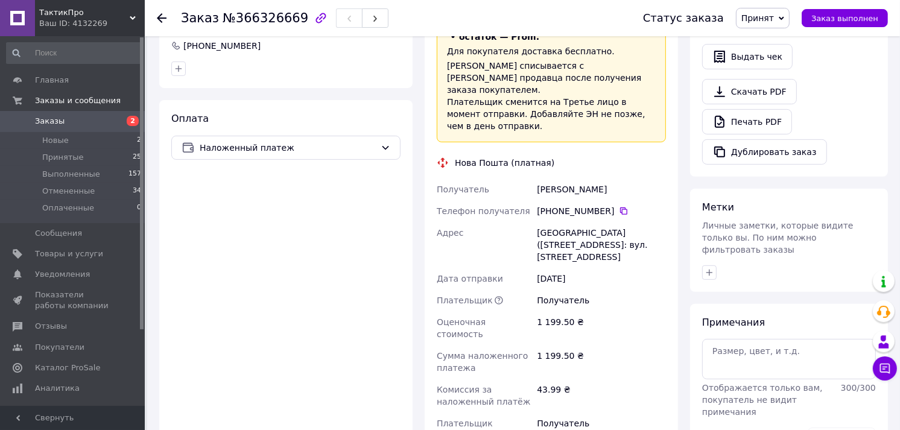
drag, startPoint x: 528, startPoint y: 163, endPoint x: 619, endPoint y: 169, distance: 91.8
click at [619, 178] on div "Получатель [PERSON_NAME] Телефон получателя +380 68 165 85 [GEOGRAPHIC_DATA] ([…" at bounding box center [551, 324] width 234 height 292
drag, startPoint x: 619, startPoint y: 169, endPoint x: 609, endPoint y: 165, distance: 10.9
copy div "Получатель [PERSON_NAME]"
click at [619, 206] on icon at bounding box center [624, 211] width 10 height 10
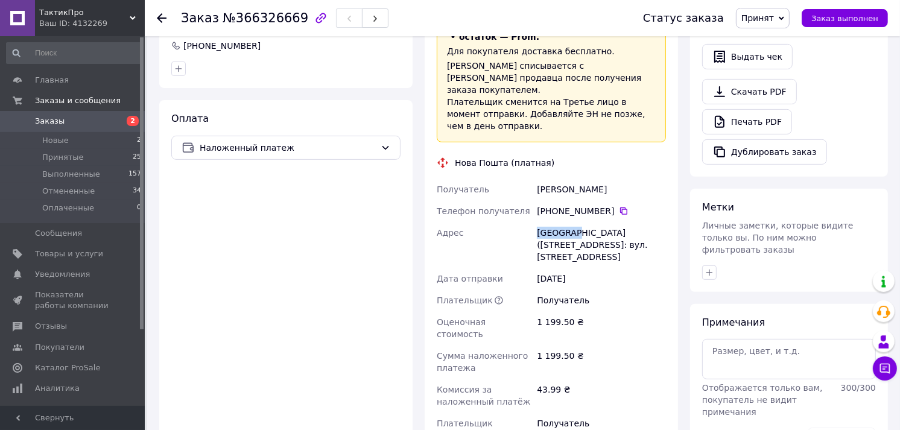
drag, startPoint x: 535, startPoint y: 209, endPoint x: 570, endPoint y: 210, distance: 35.0
click at [570, 222] on div "[GEOGRAPHIC_DATA] ([STREET_ADDRESS]: вул. [STREET_ADDRESS]" at bounding box center [601, 245] width 134 height 46
drag, startPoint x: 570, startPoint y: 210, endPoint x: 559, endPoint y: 209, distance: 10.9
copy div "[GEOGRAPHIC_DATA]"
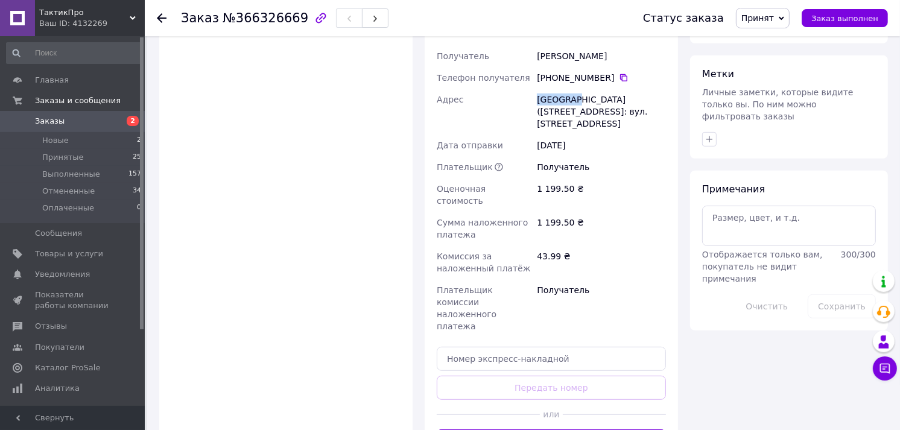
scroll to position [535, 0]
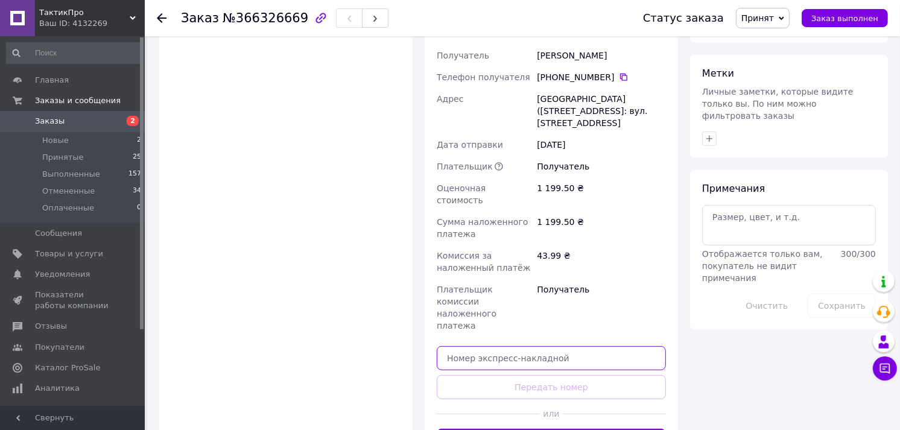
click at [522, 346] on input "text" at bounding box center [551, 358] width 229 height 24
paste input "20451269172029"
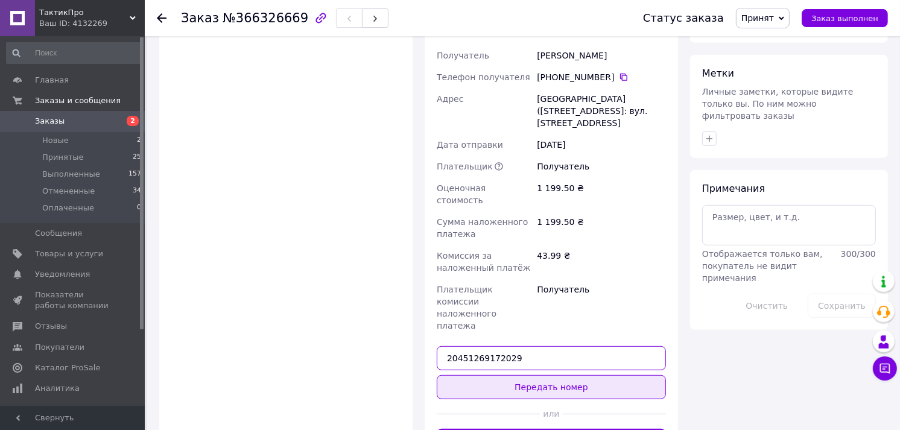
type input "20451269172029"
click at [550, 375] on button "Передать номер" at bounding box center [551, 387] width 229 height 24
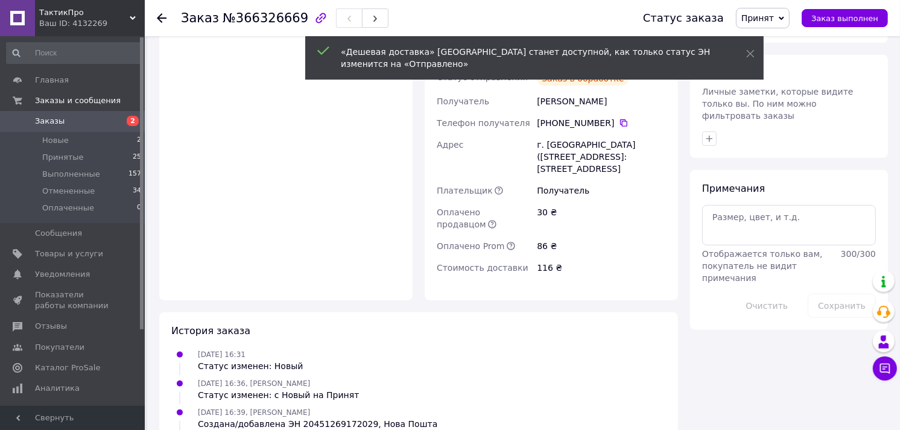
click at [156, 16] on div "Заказ №366326669 Статус заказа Принят Выполнен Отменен Оплаченный Заказ выполнен" at bounding box center [522, 18] width 755 height 36
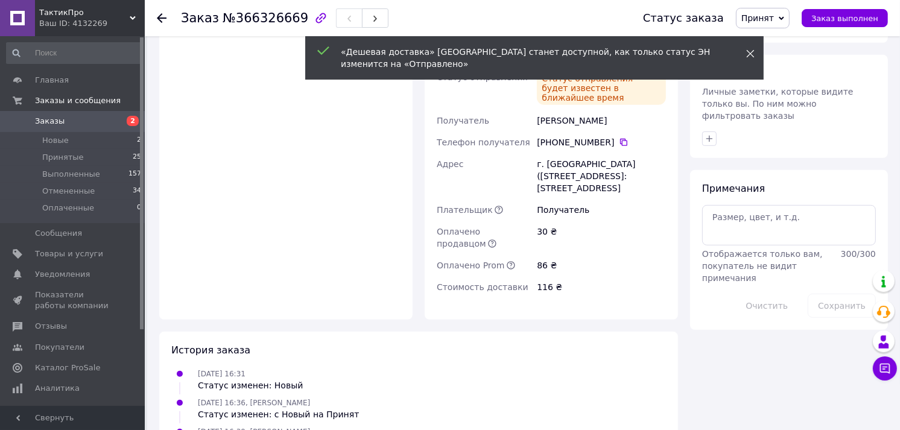
click at [751, 53] on icon at bounding box center [750, 53] width 8 height 8
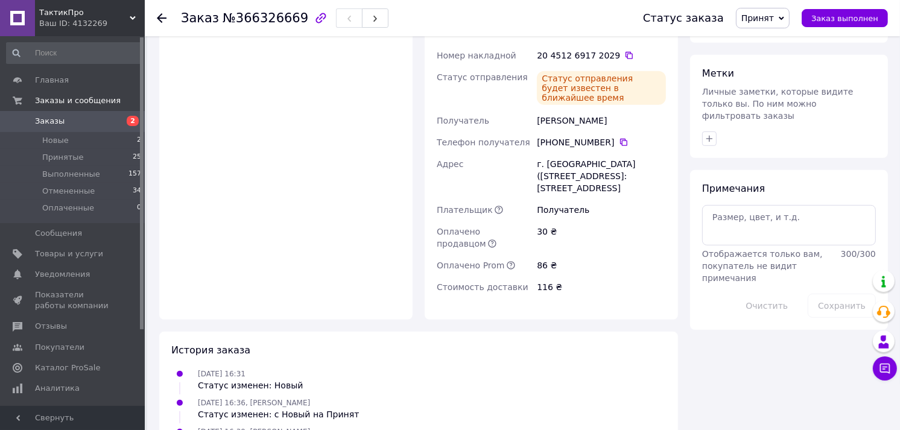
click at [163, 19] on icon at bounding box center [162, 18] width 10 height 10
